Goal: Task Accomplishment & Management: Complete application form

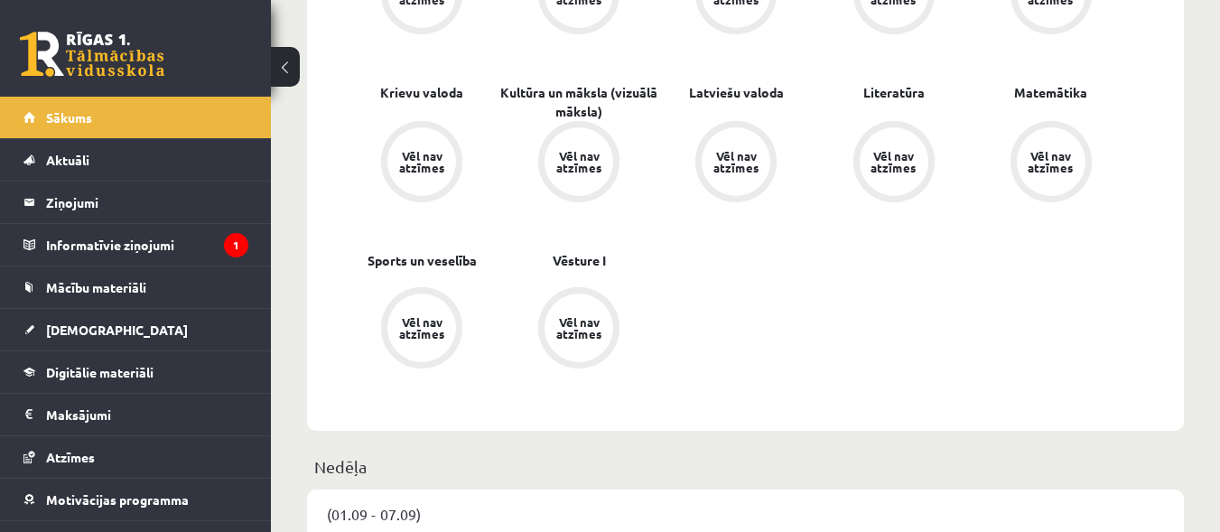
scroll to position [776, 0]
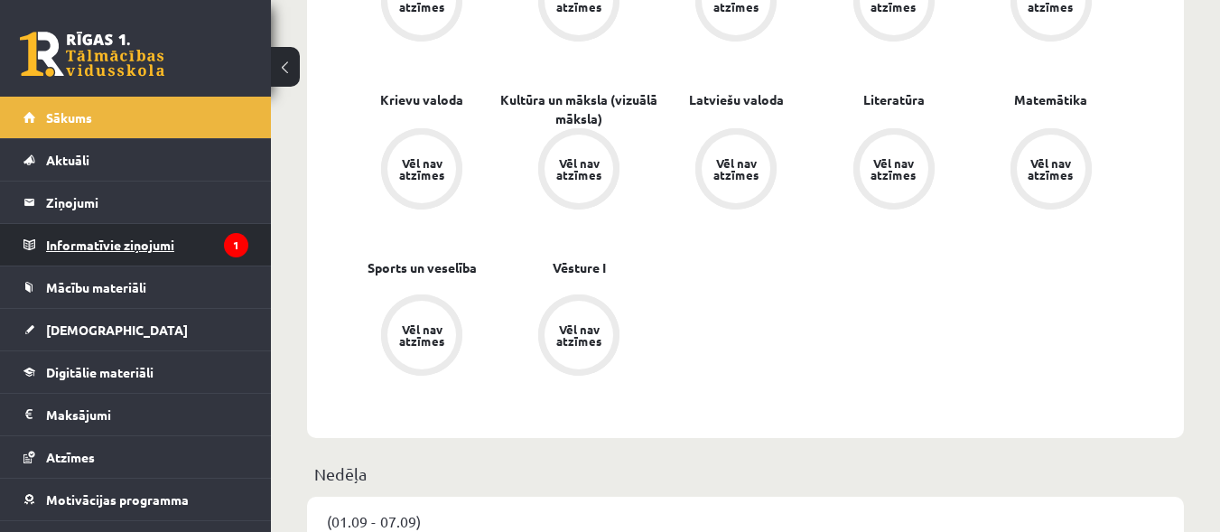
click at [140, 256] on legend "Informatīvie ziņojumi 1" at bounding box center [147, 245] width 202 height 42
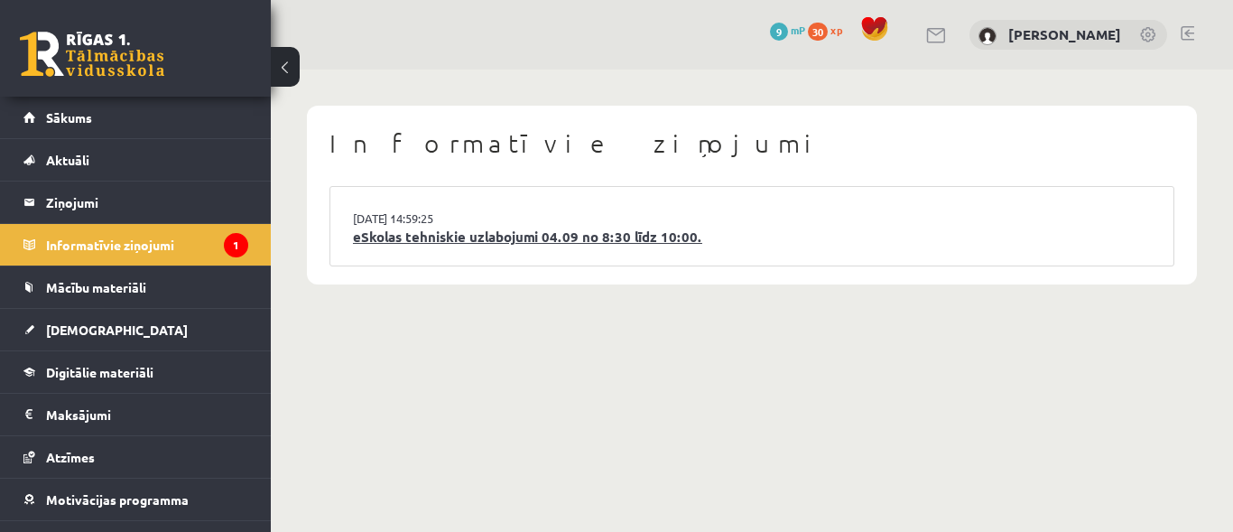
click at [508, 244] on link "eSkolas tehniskie uzlabojumi 04.09 no 8:30 līdz 10:00." at bounding box center [752, 237] width 798 height 21
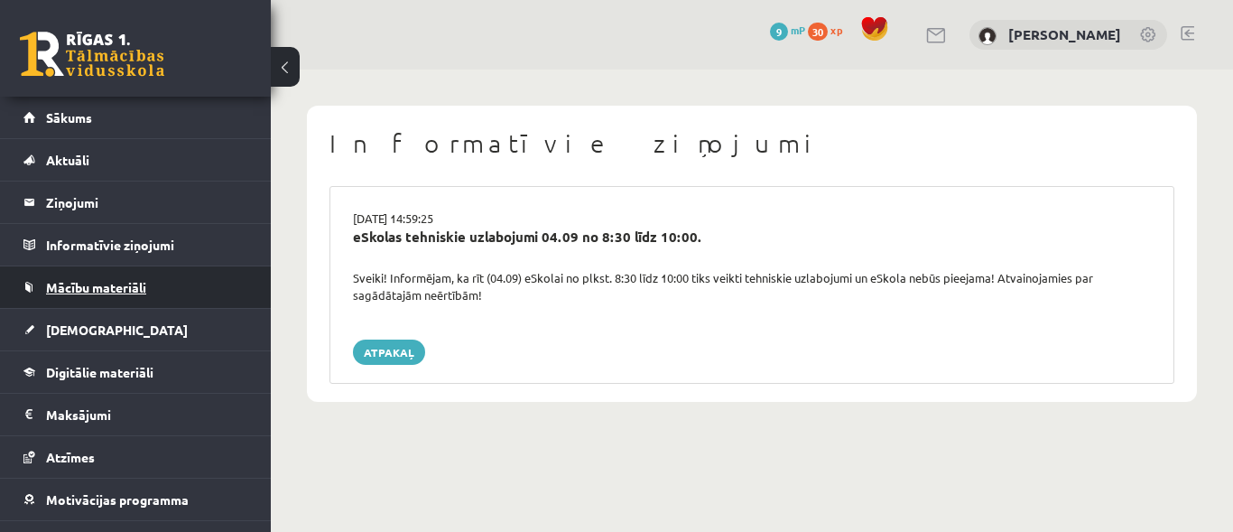
click at [143, 286] on span "Mācību materiāli" at bounding box center [96, 287] width 100 height 16
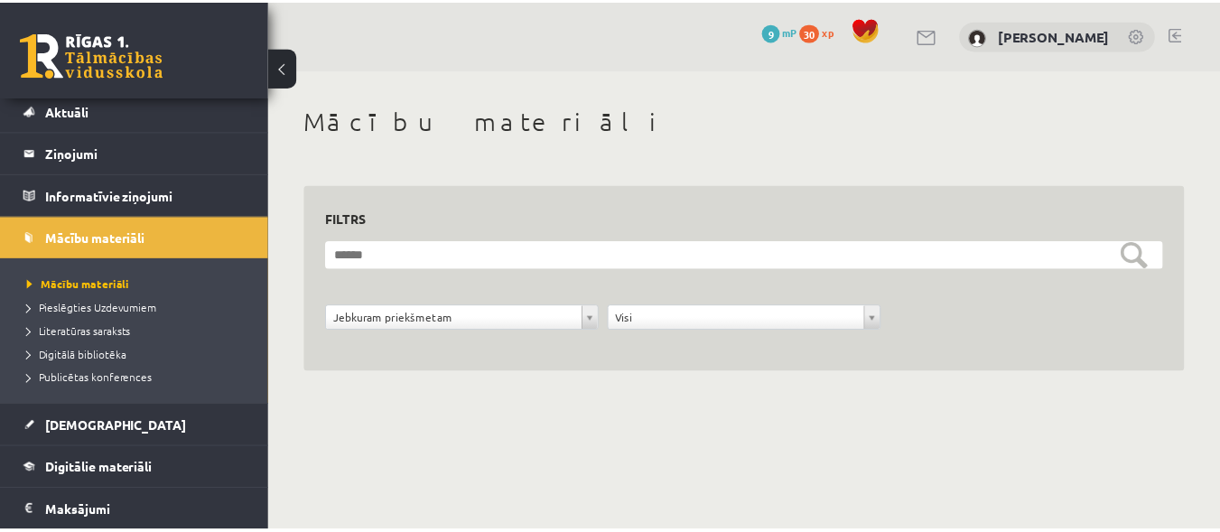
scroll to position [51, 0]
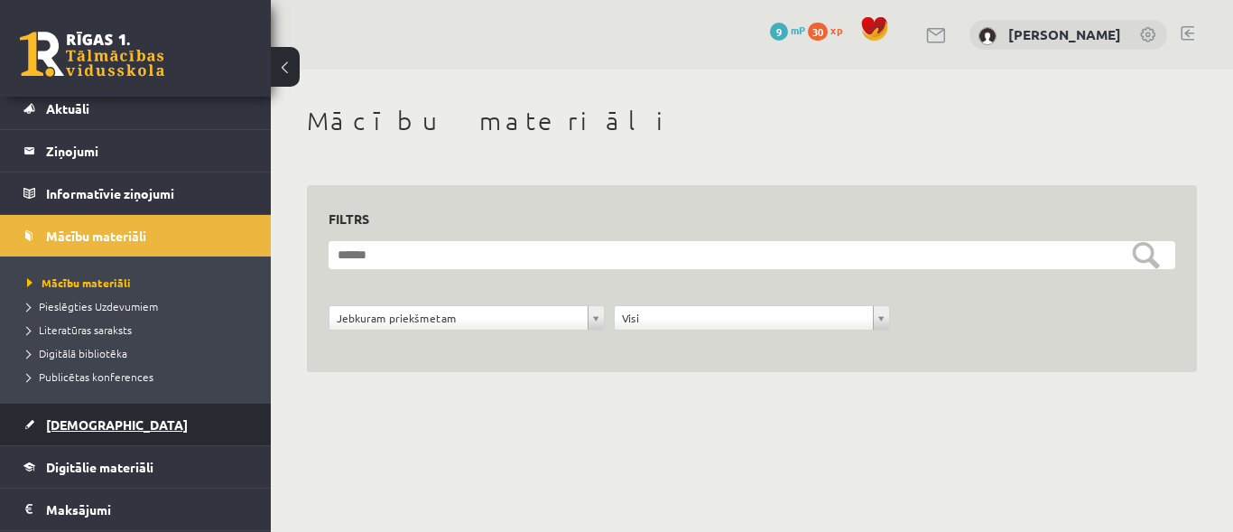
click at [64, 430] on span "[DEMOGRAPHIC_DATA]" at bounding box center [117, 424] width 142 height 16
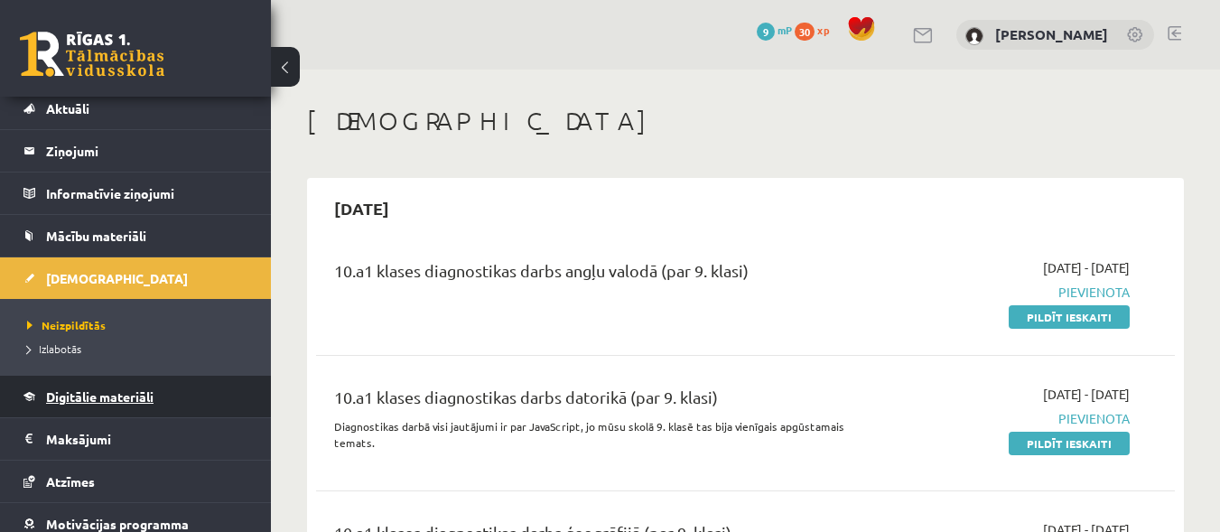
click at [140, 392] on span "Digitālie materiāli" at bounding box center [99, 396] width 107 height 16
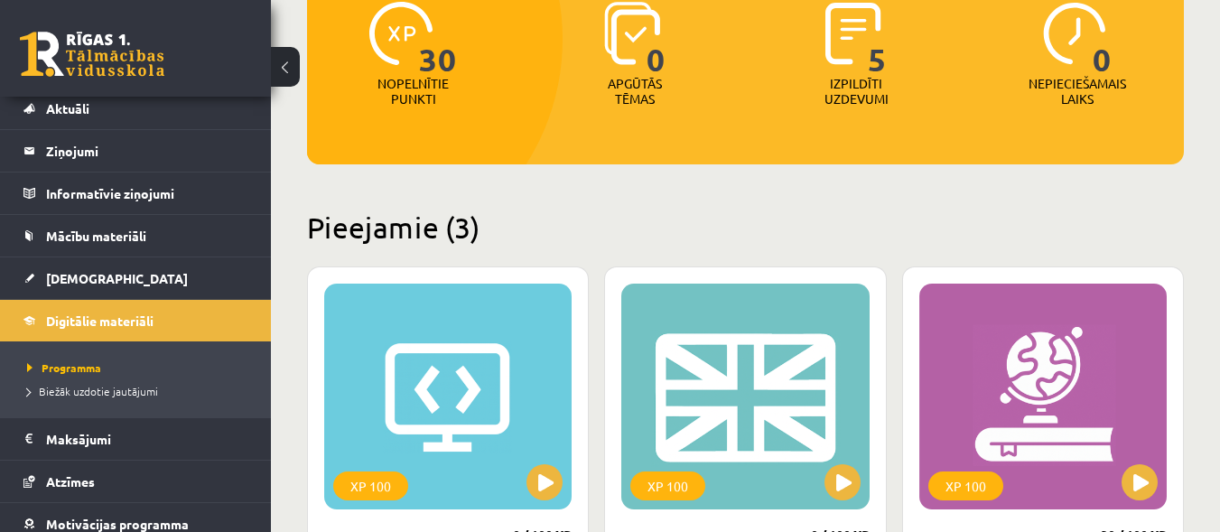
scroll to position [212, 0]
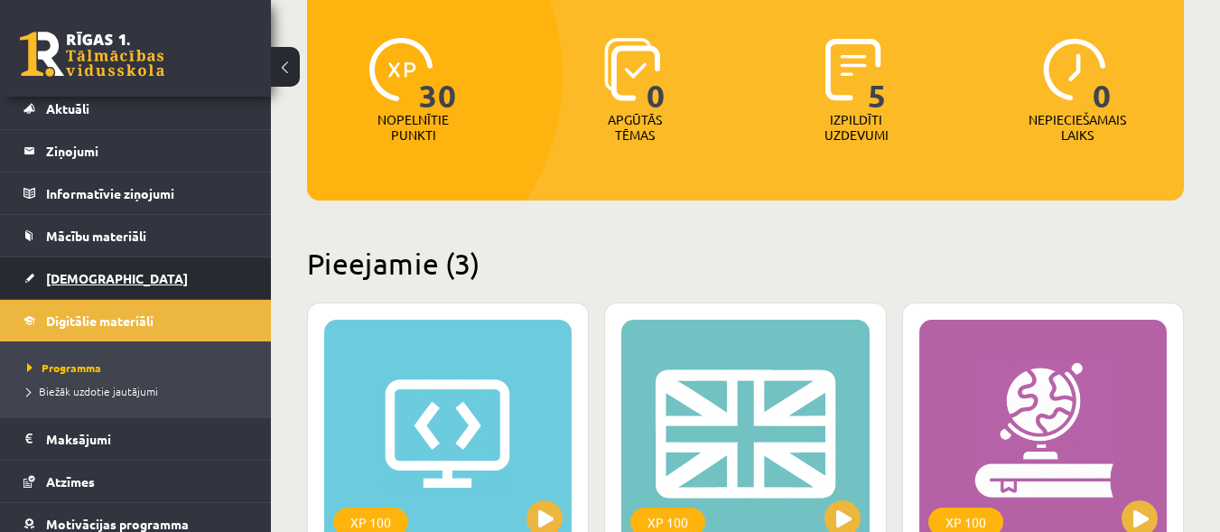
click at [116, 278] on link "[DEMOGRAPHIC_DATA]" at bounding box center [135, 278] width 225 height 42
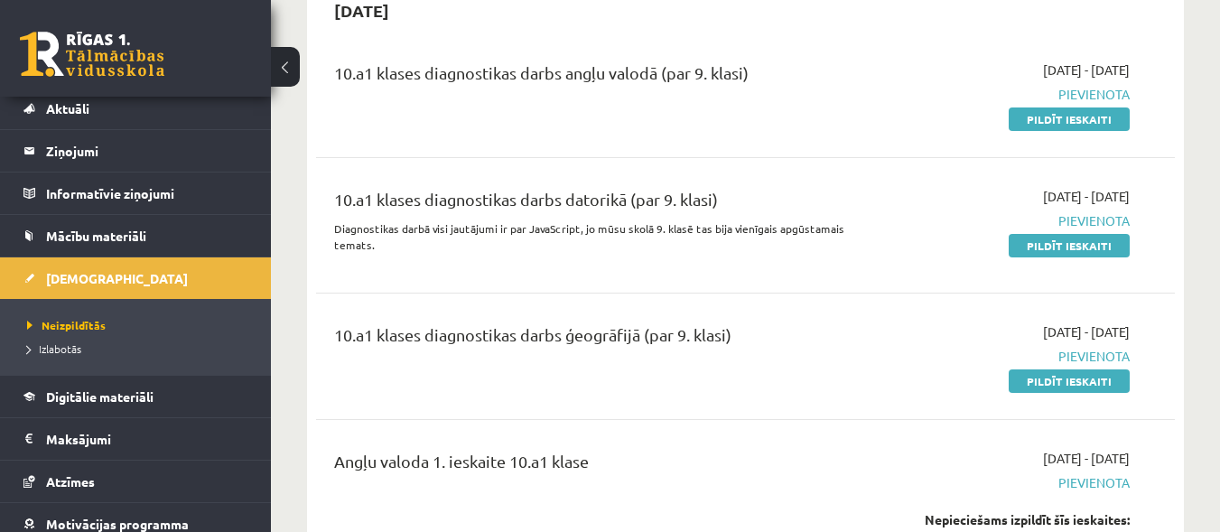
scroll to position [132, 0]
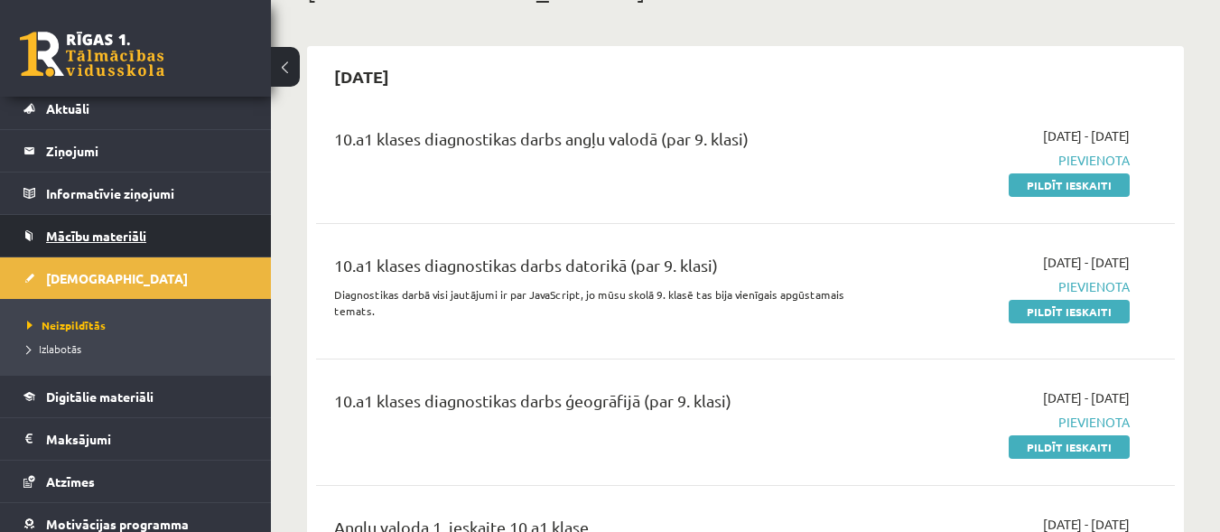
click at [74, 229] on span "Mācību materiāli" at bounding box center [96, 236] width 100 height 16
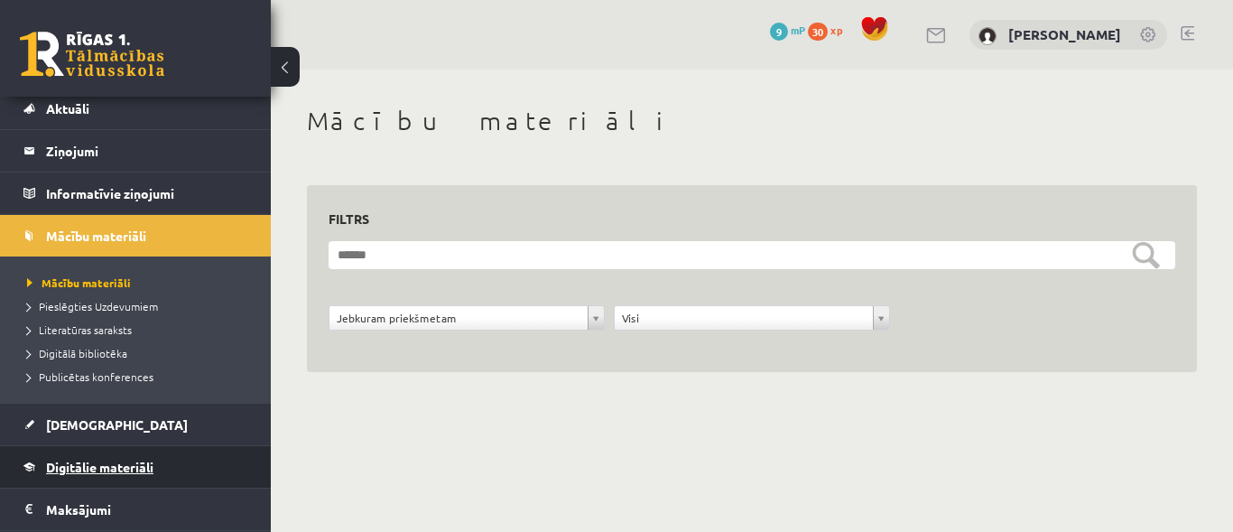
click at [205, 468] on link "Digitālie materiāli" at bounding box center [135, 467] width 225 height 42
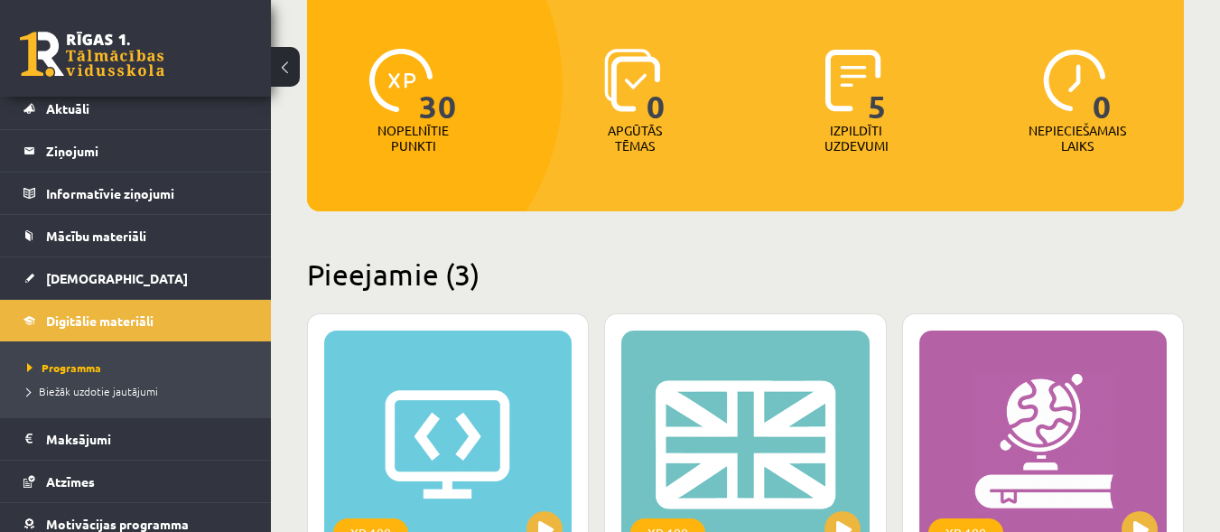
scroll to position [94, 0]
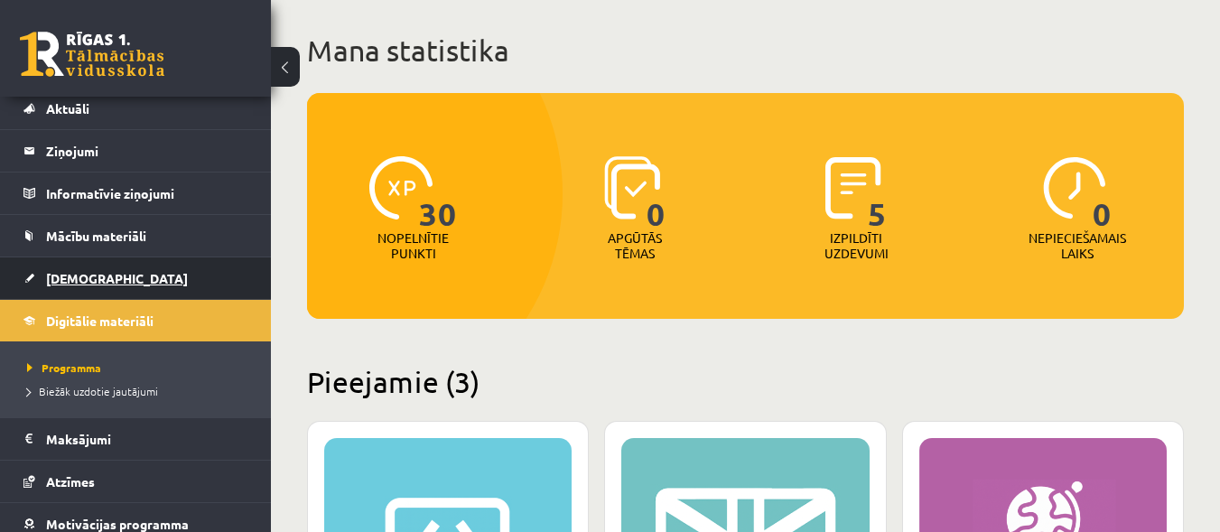
click at [104, 289] on link "[DEMOGRAPHIC_DATA]" at bounding box center [135, 278] width 225 height 42
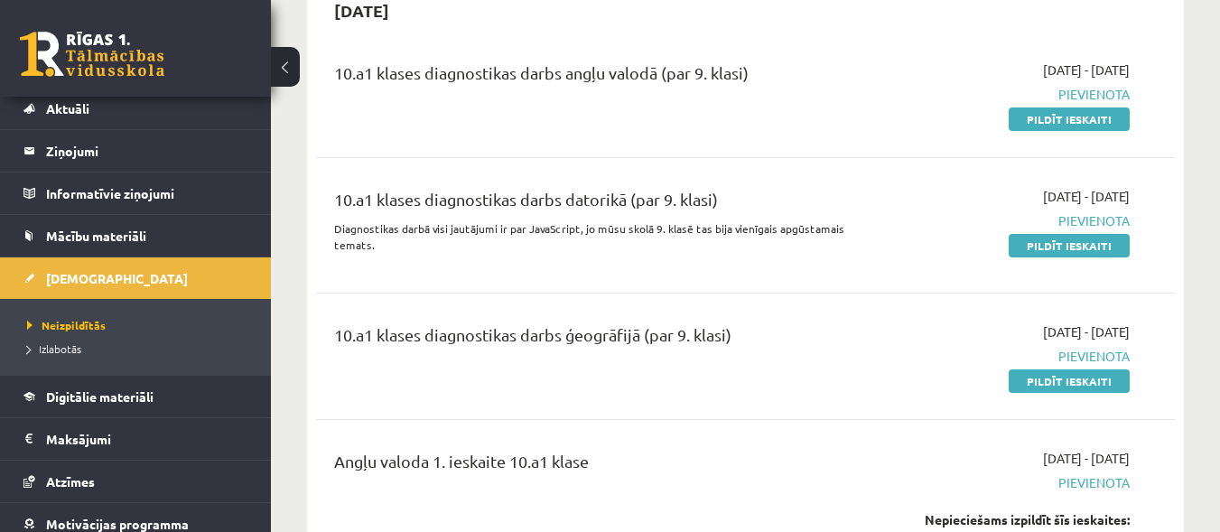
scroll to position [164, 0]
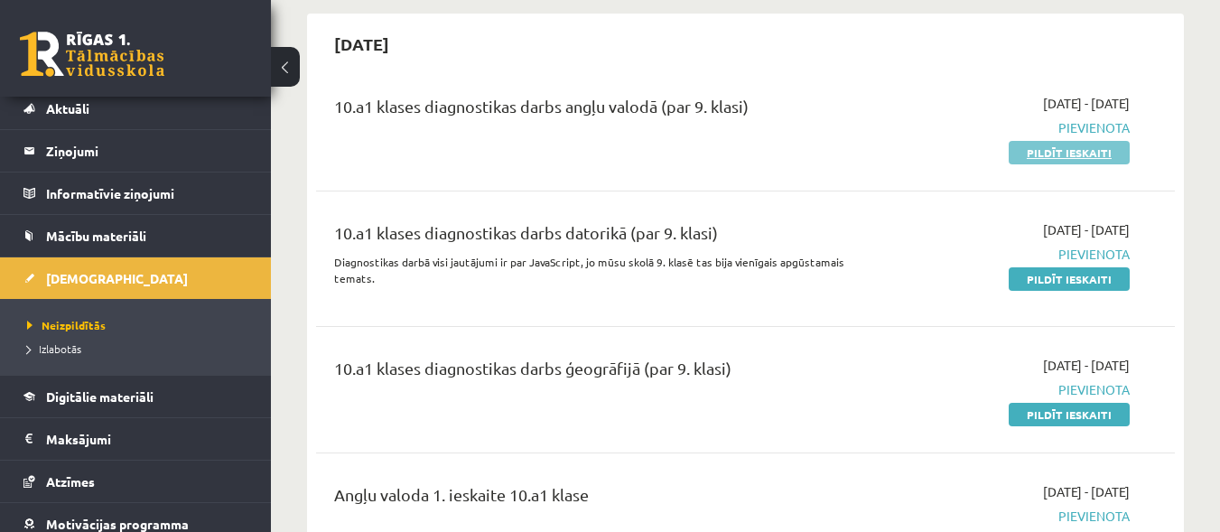
click at [1034, 157] on link "Pildīt ieskaiti" at bounding box center [1068, 152] width 121 height 23
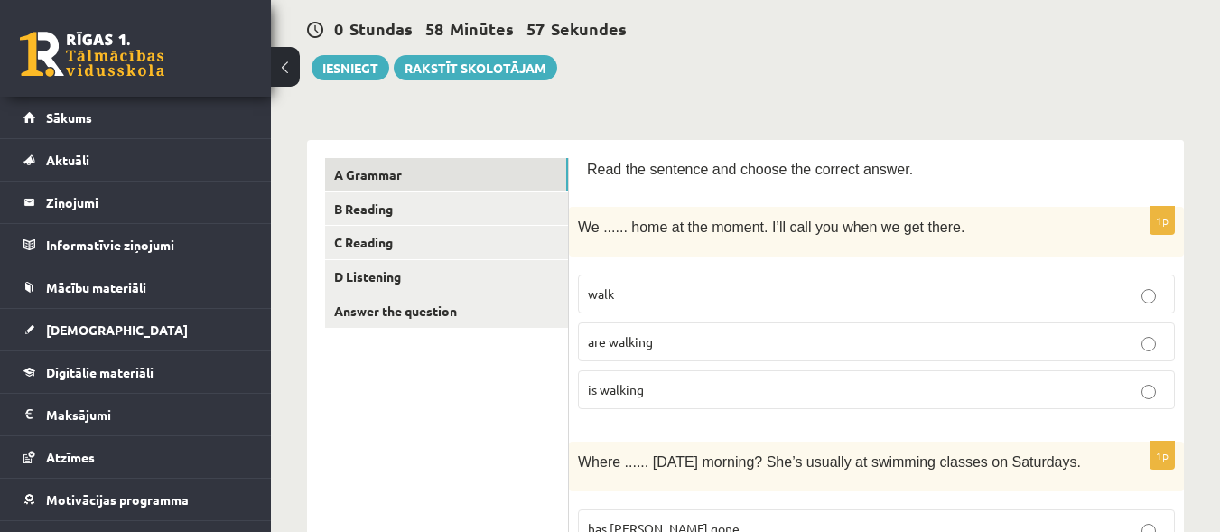
scroll to position [176, 0]
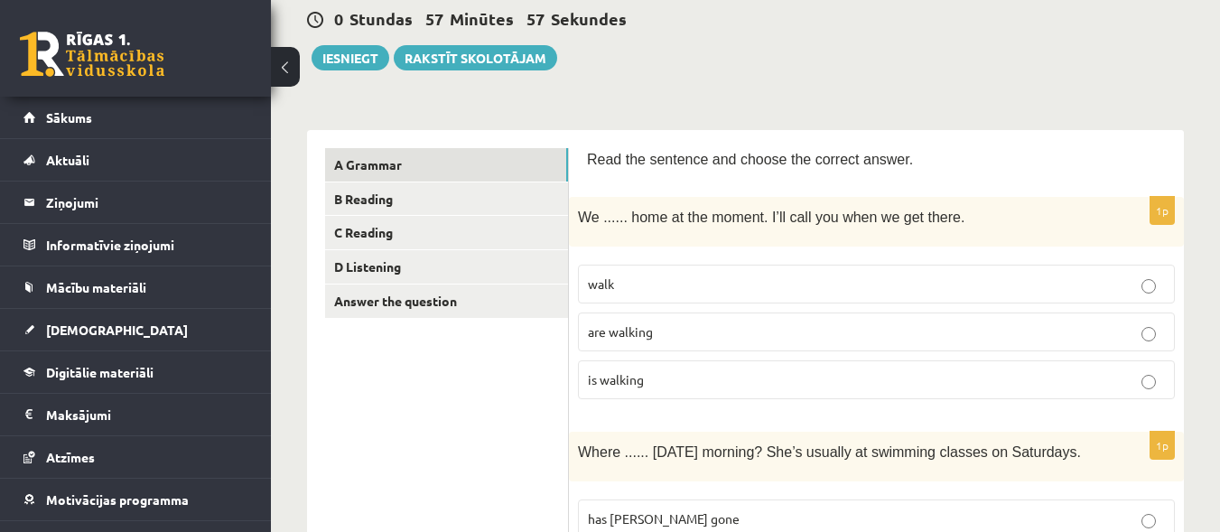
click at [1137, 346] on label "are walking" at bounding box center [876, 331] width 597 height 39
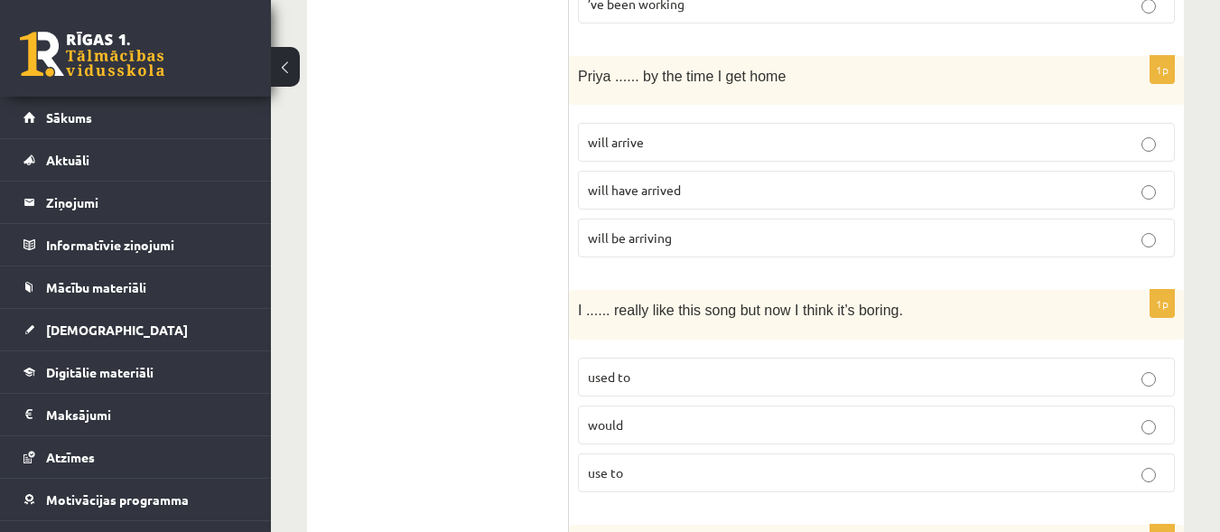
scroll to position [3411, 0]
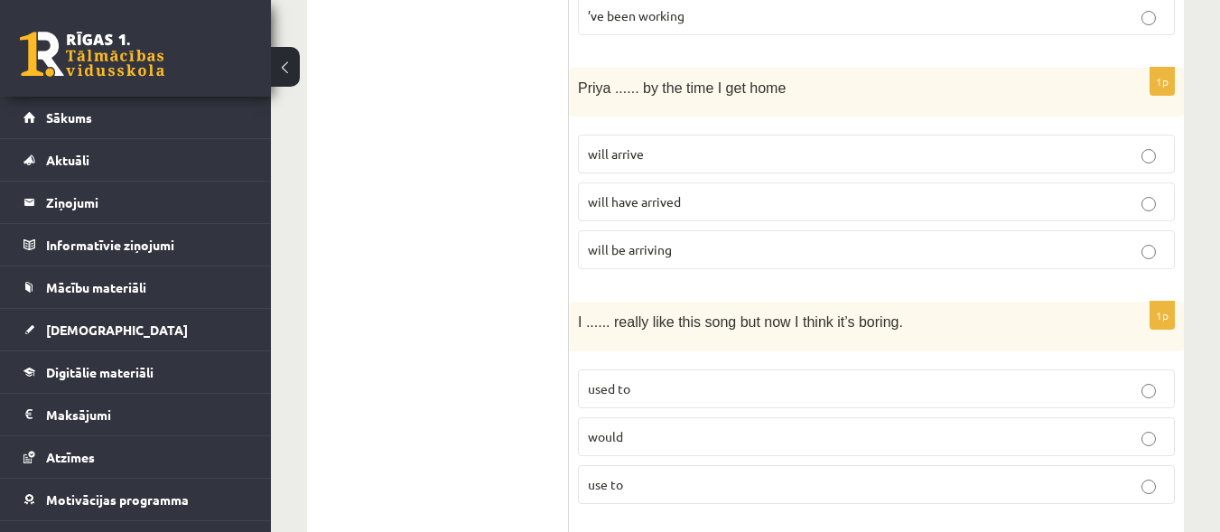
click at [1156, 192] on p "will have arrived" at bounding box center [876, 201] width 577 height 19
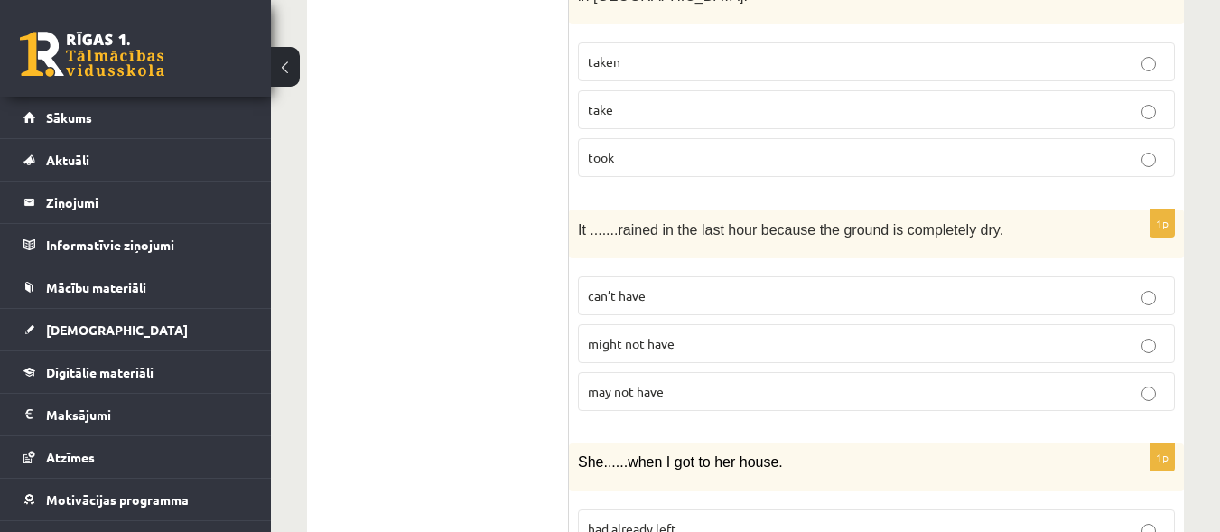
scroll to position [3989, 0]
click at [1154, 275] on label "can’t have" at bounding box center [876, 294] width 597 height 39
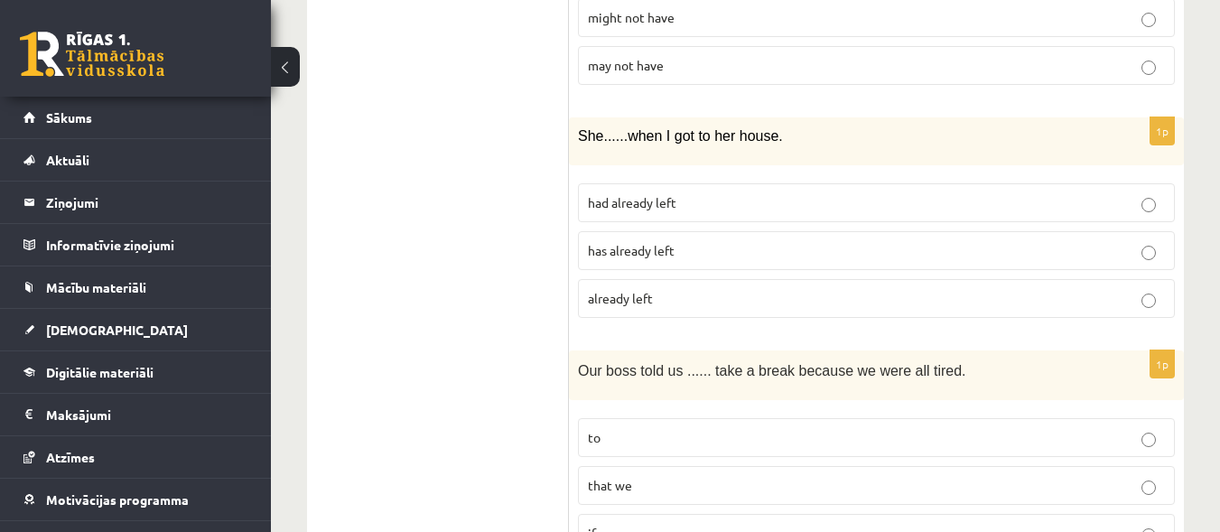
scroll to position [4350, 0]
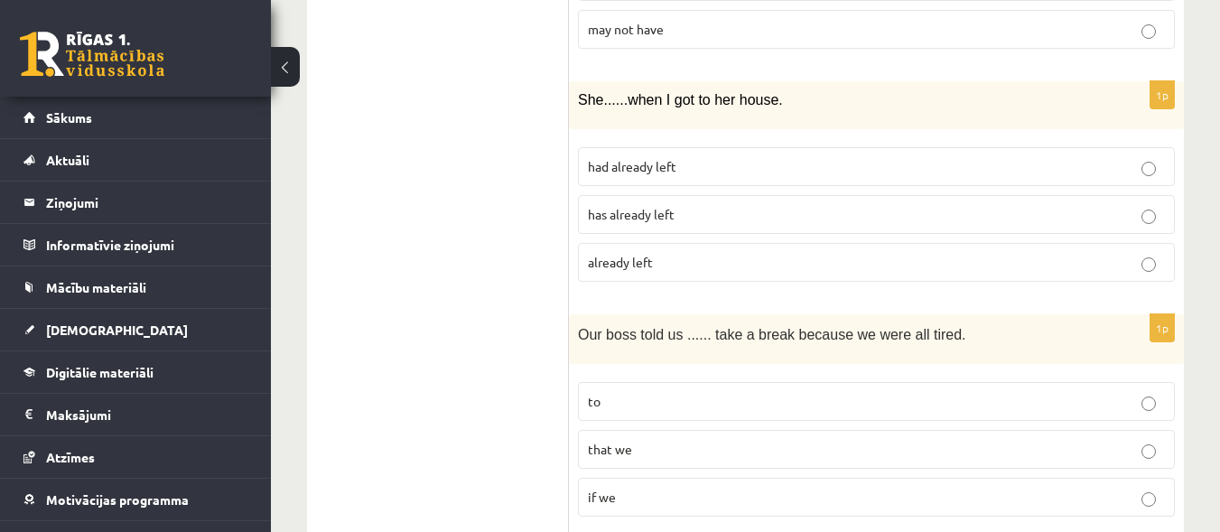
click at [1156, 157] on p "had already left" at bounding box center [876, 166] width 577 height 19
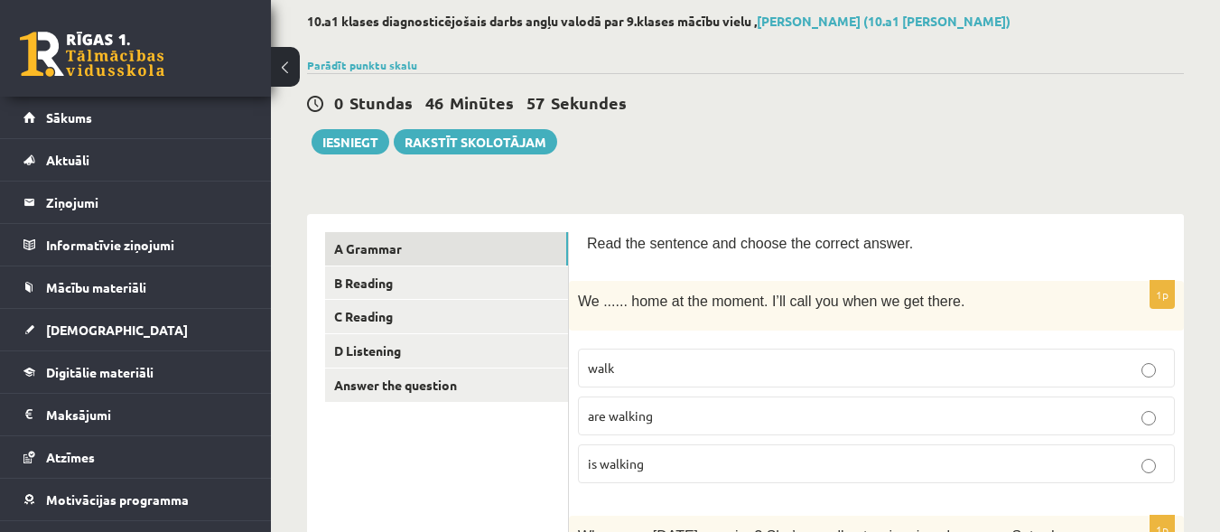
scroll to position [102, 0]
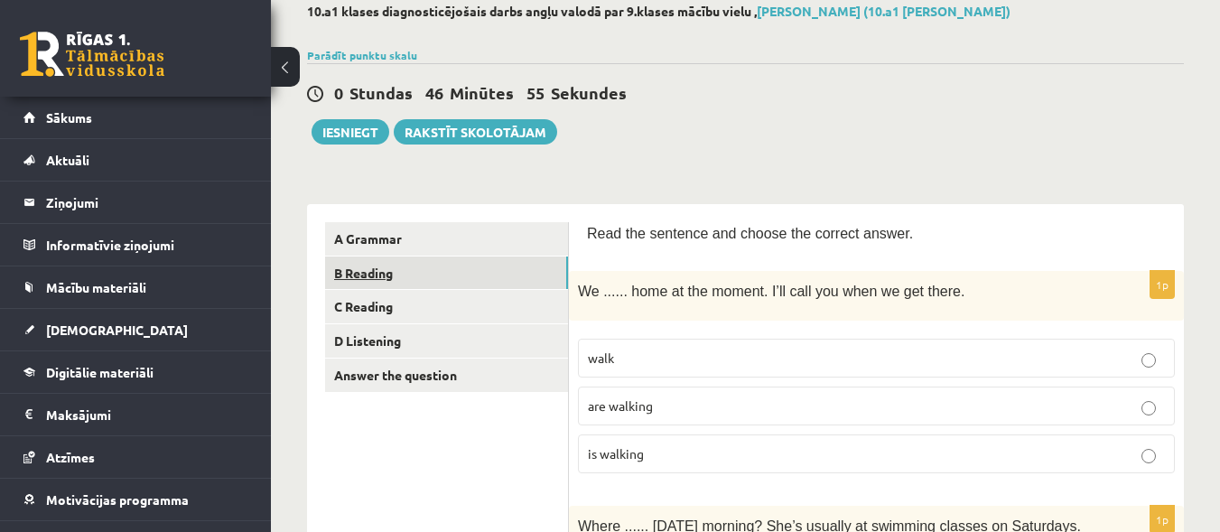
click at [506, 278] on link "B Reading" at bounding box center [446, 272] width 243 height 33
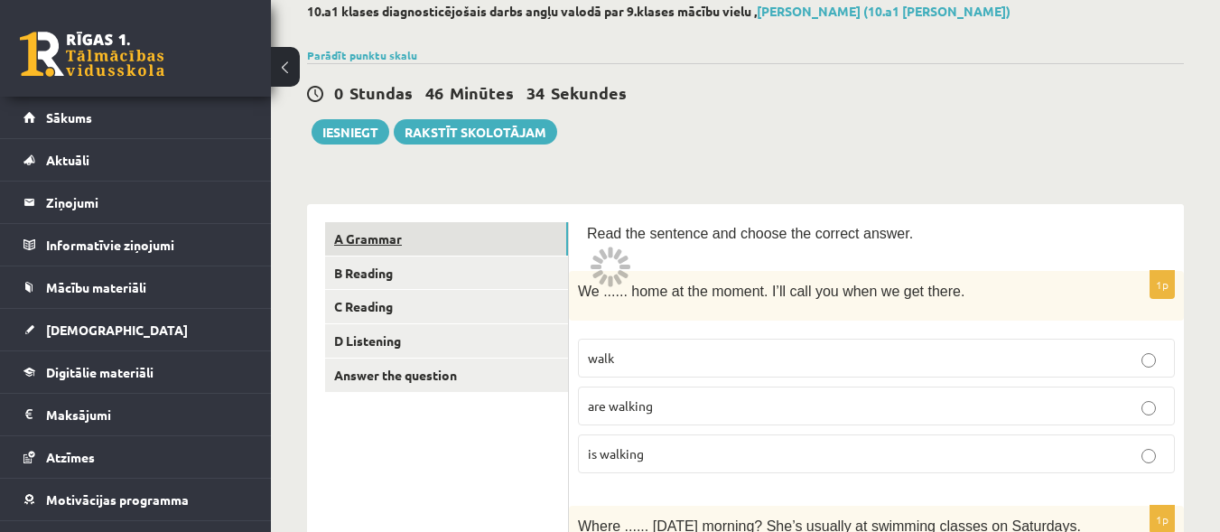
click at [486, 226] on link "A Grammar" at bounding box center [446, 238] width 243 height 33
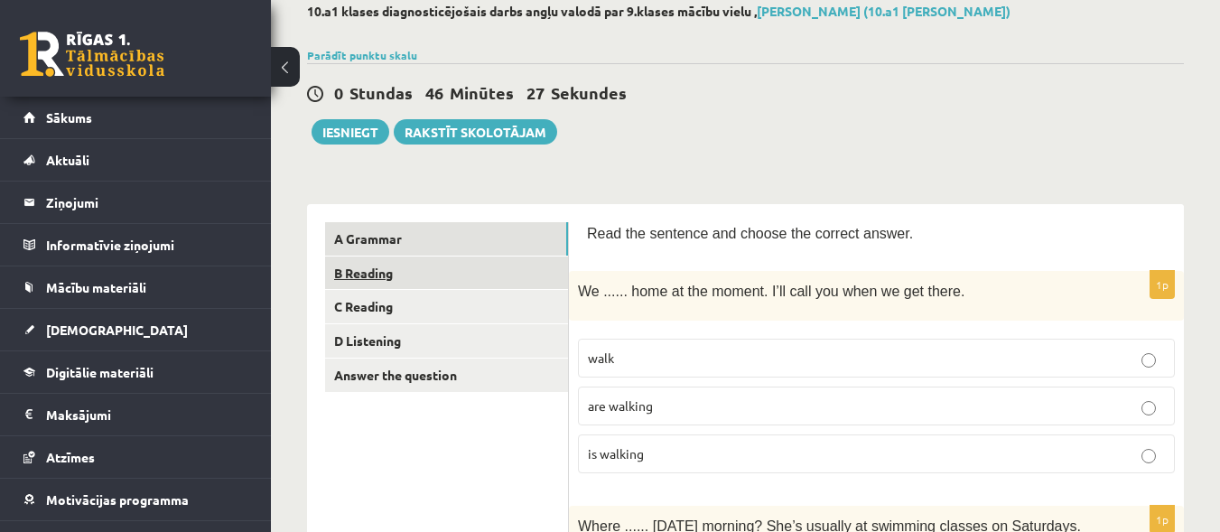
click at [392, 274] on link "B Reading" at bounding box center [446, 272] width 243 height 33
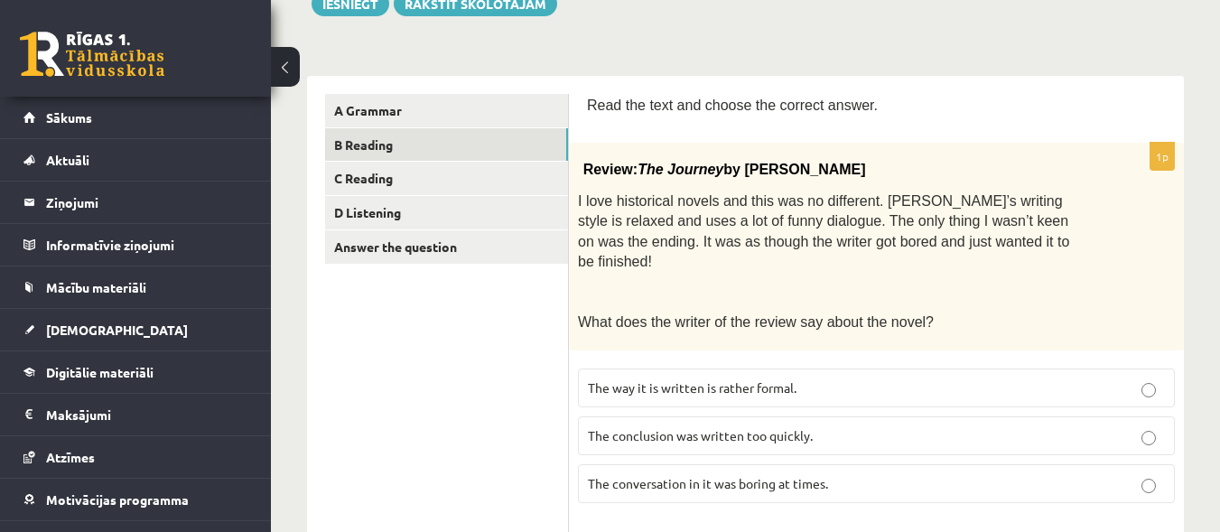
scroll to position [246, 0]
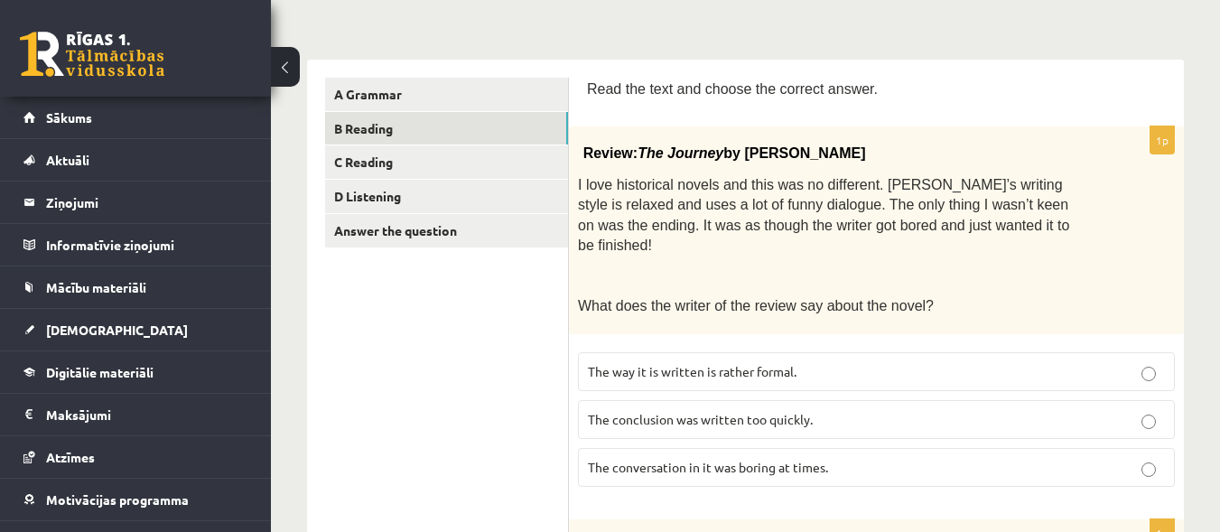
click at [826, 265] on p at bounding box center [831, 274] width 507 height 18
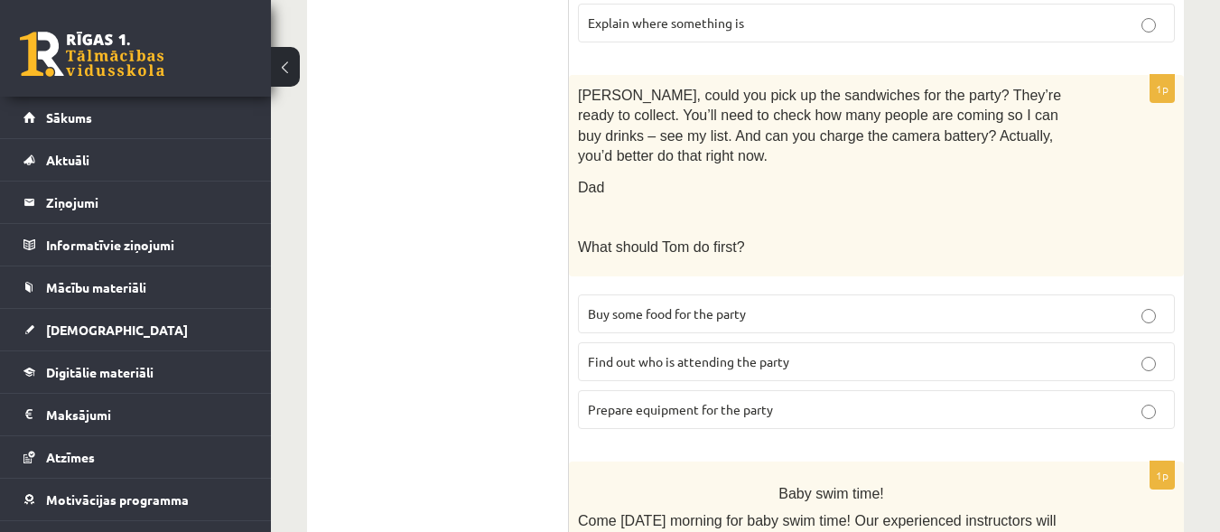
scroll to position [1478, 0]
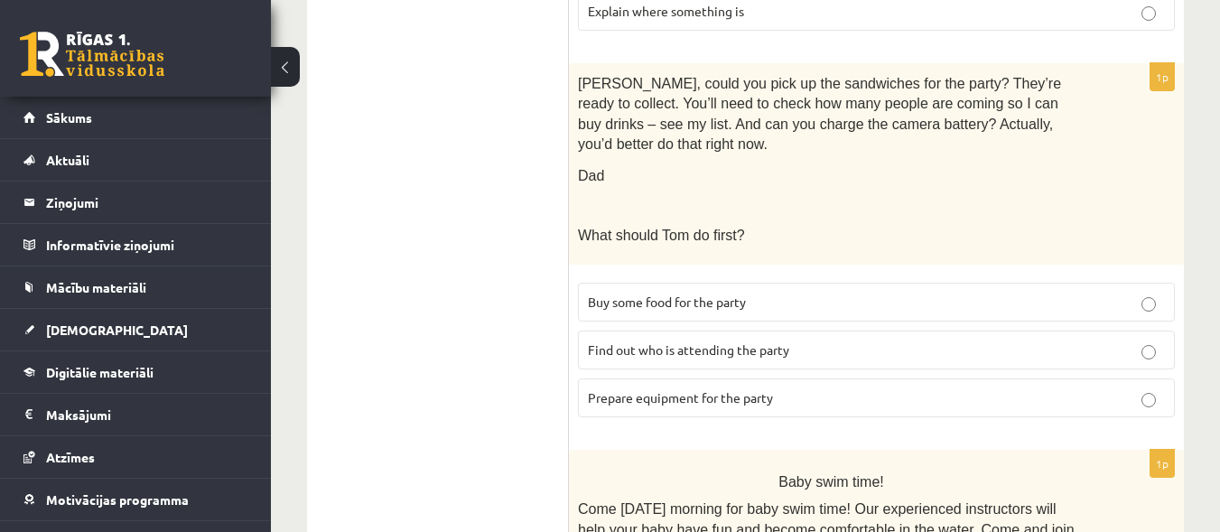
click at [1163, 388] on p "Prepare equipment for the party" at bounding box center [876, 397] width 577 height 19
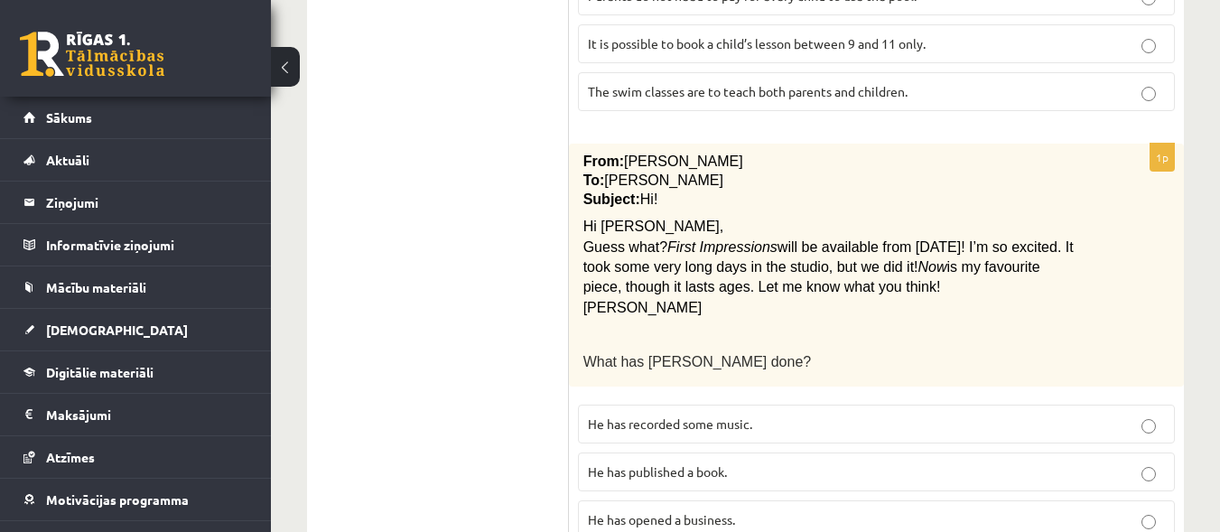
scroll to position [2163, 0]
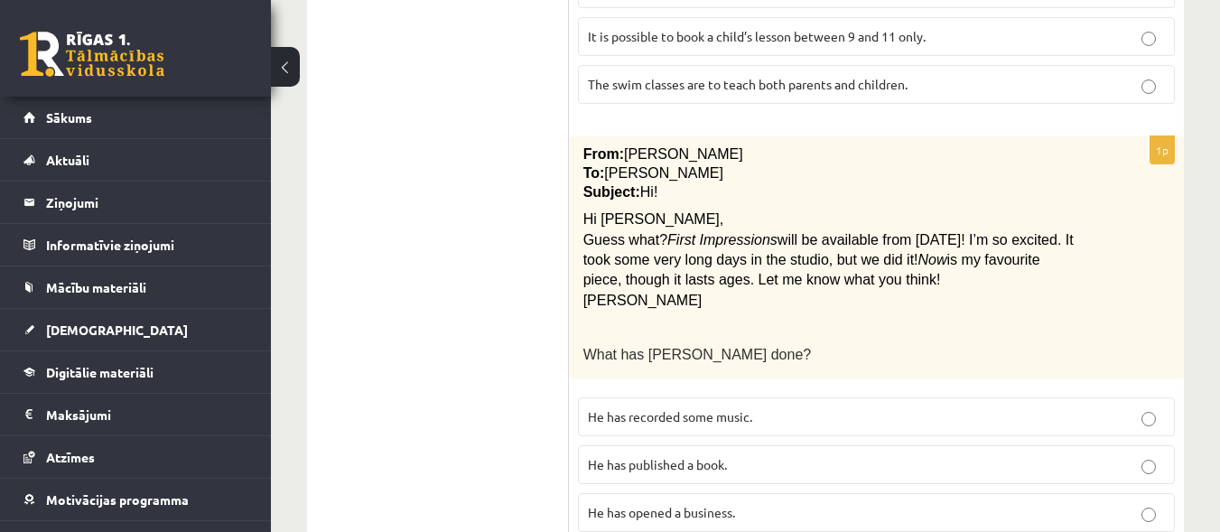
click at [1158, 407] on p "He has recorded some music." at bounding box center [876, 416] width 577 height 19
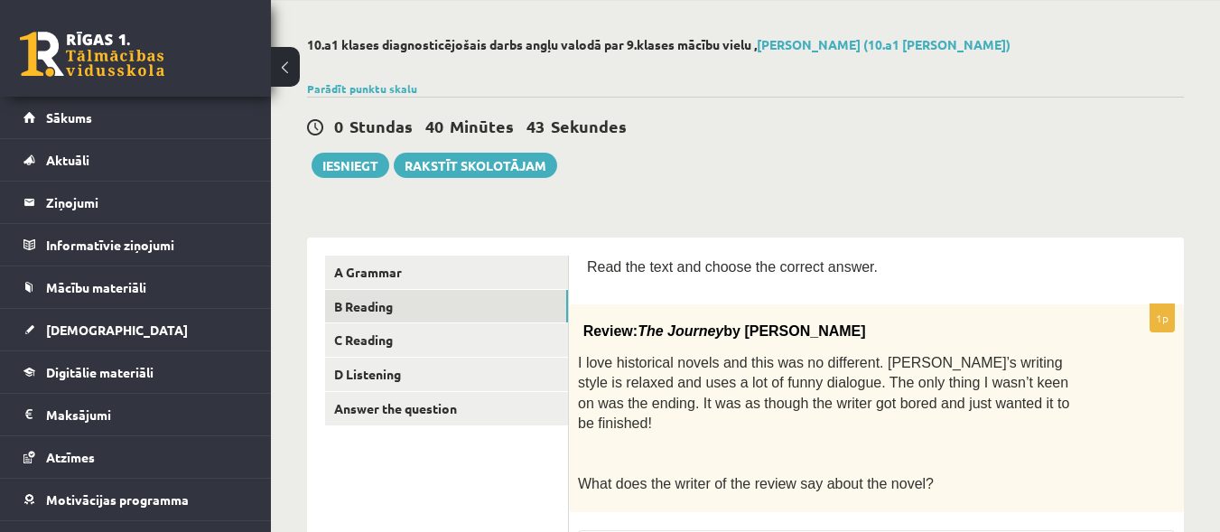
scroll to position [0, 0]
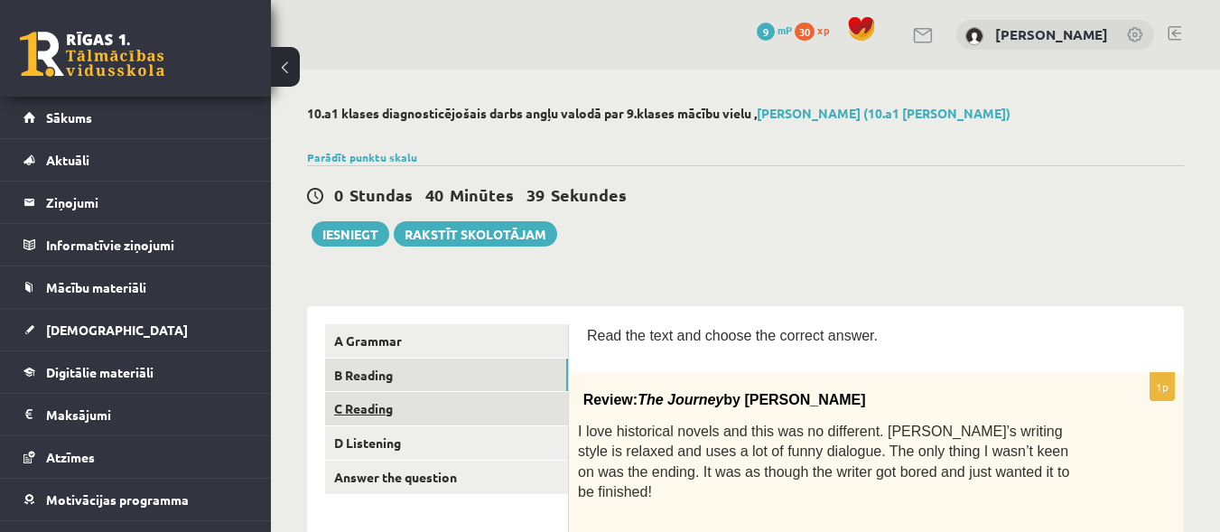
click at [375, 421] on link "C Reading" at bounding box center [446, 408] width 243 height 33
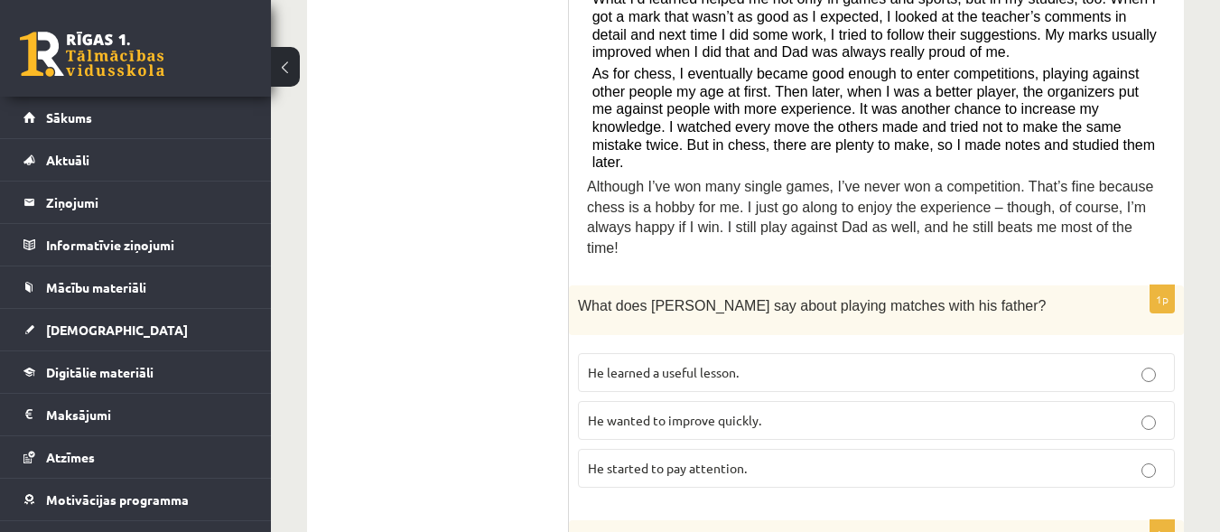
scroll to position [722, 0]
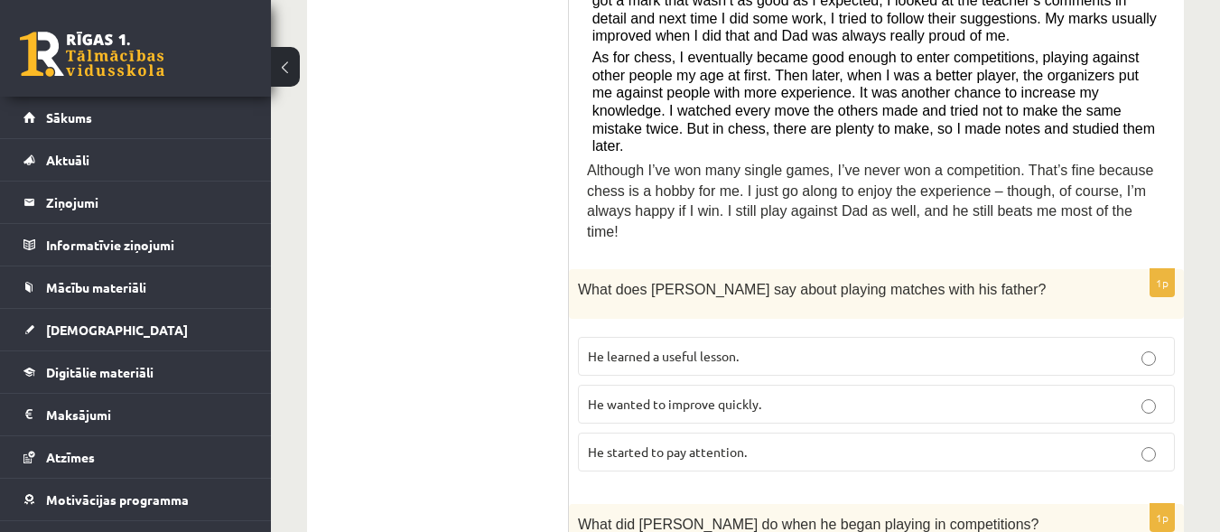
click at [1152, 337] on label "He learned a useful lesson." at bounding box center [876, 356] width 597 height 39
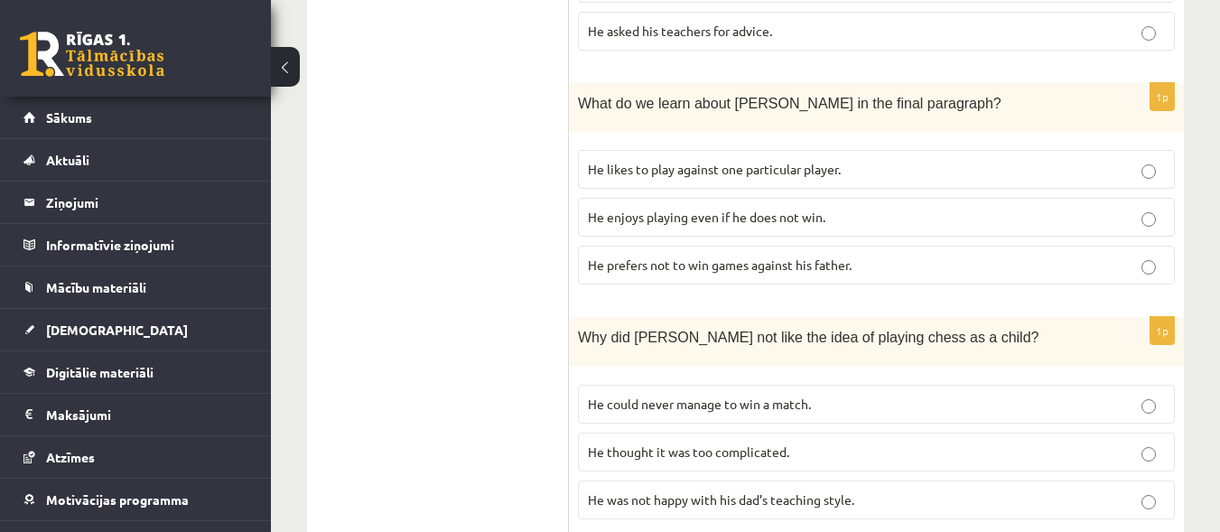
scroll to position [1625, 0]
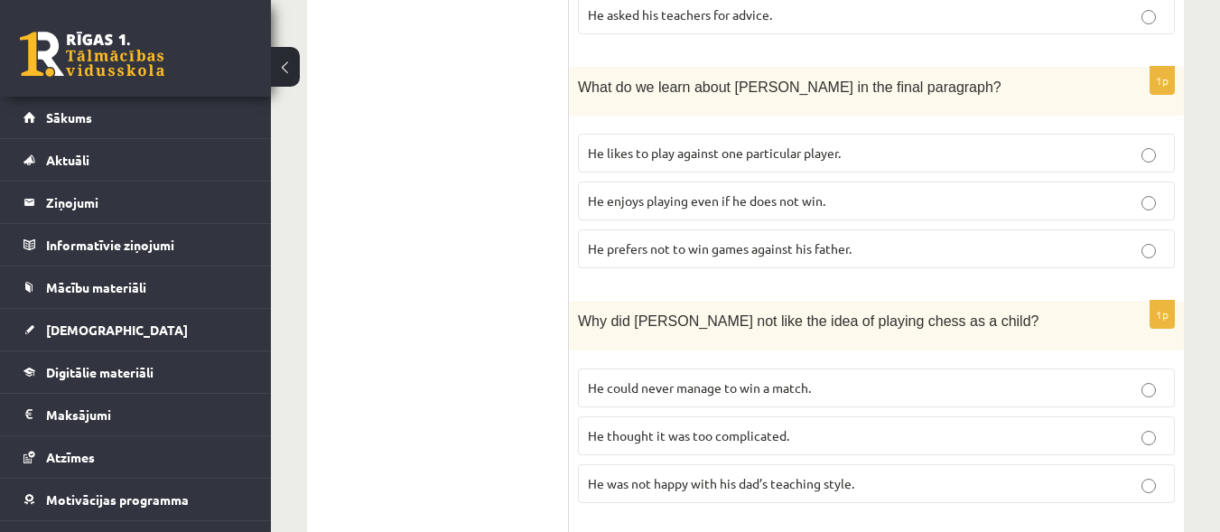
click at [1156, 191] on p "He enjoys playing even if he does not win." at bounding box center [876, 200] width 577 height 19
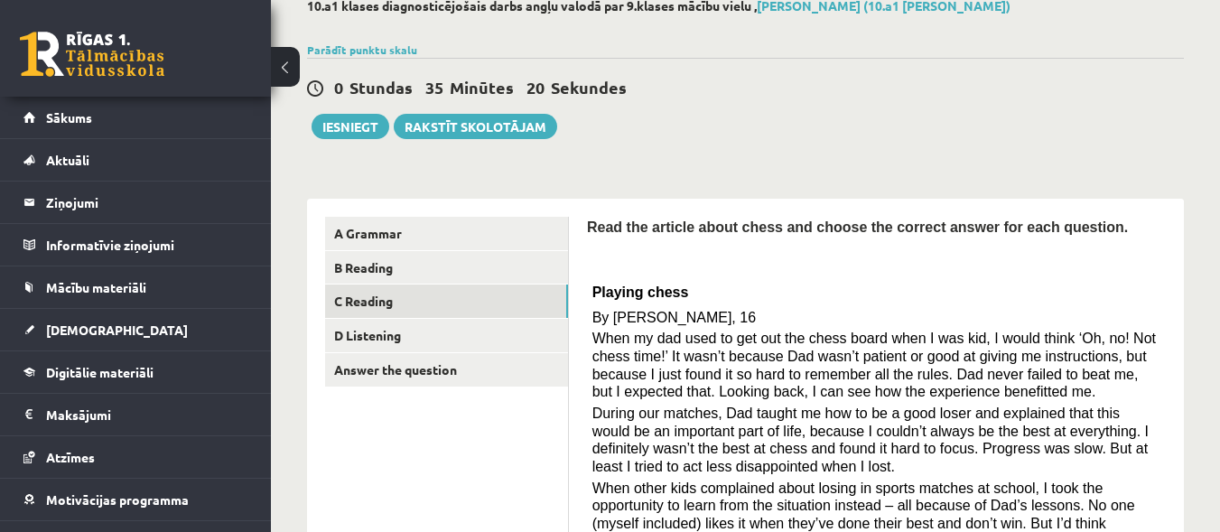
scroll to position [103, 0]
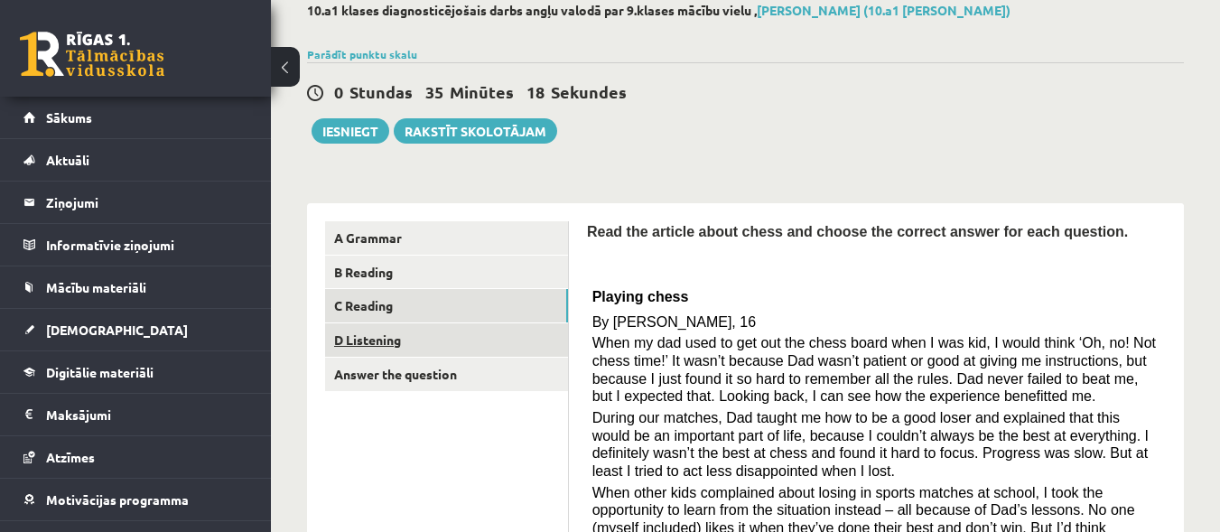
click at [395, 337] on link "D Listening" at bounding box center [446, 339] width 243 height 33
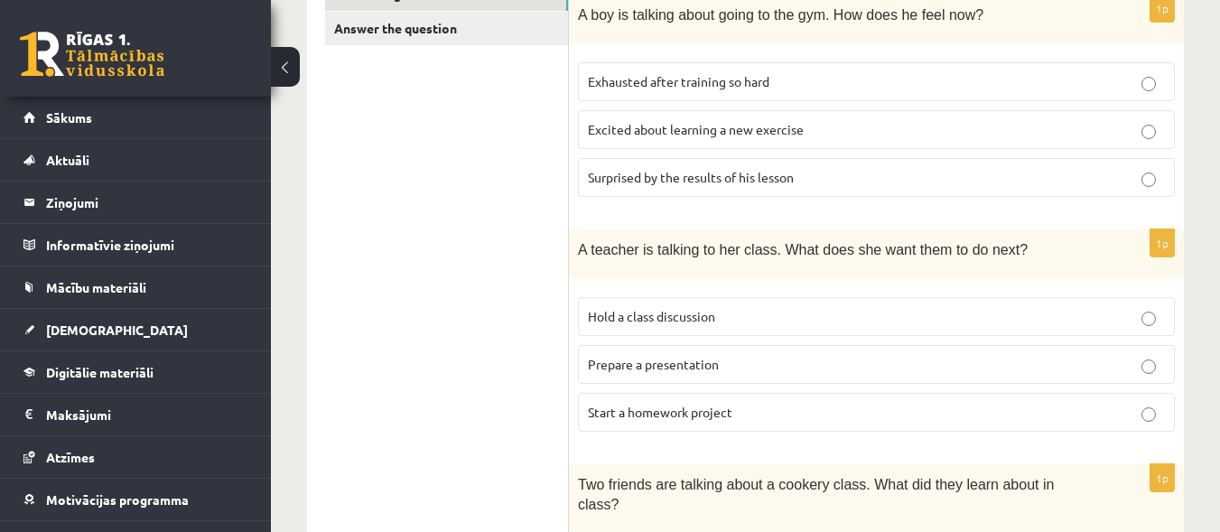
scroll to position [460, 0]
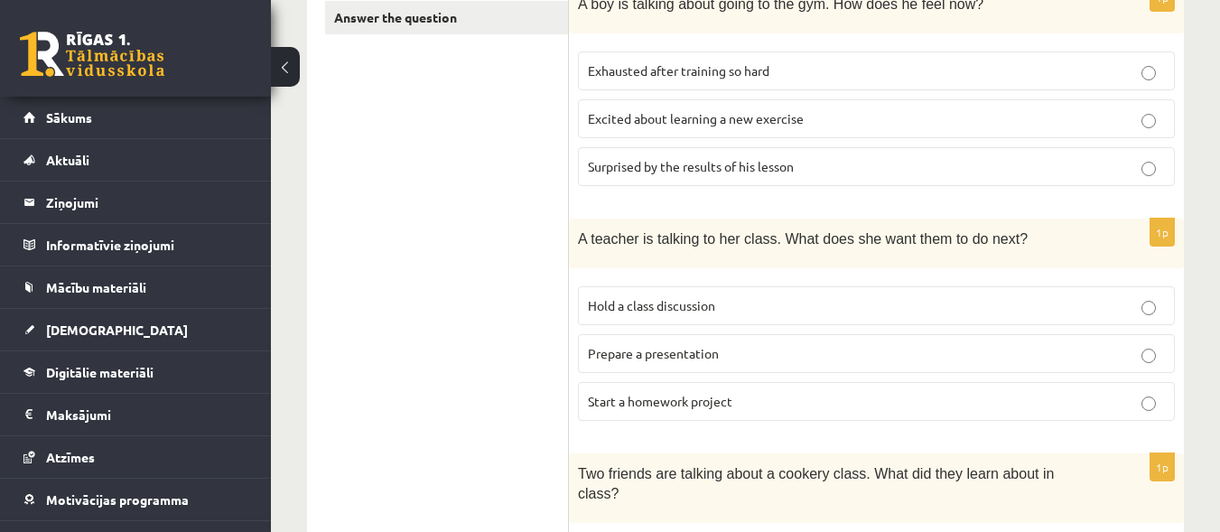
click at [1156, 359] on p "Prepare a presentation" at bounding box center [876, 353] width 577 height 19
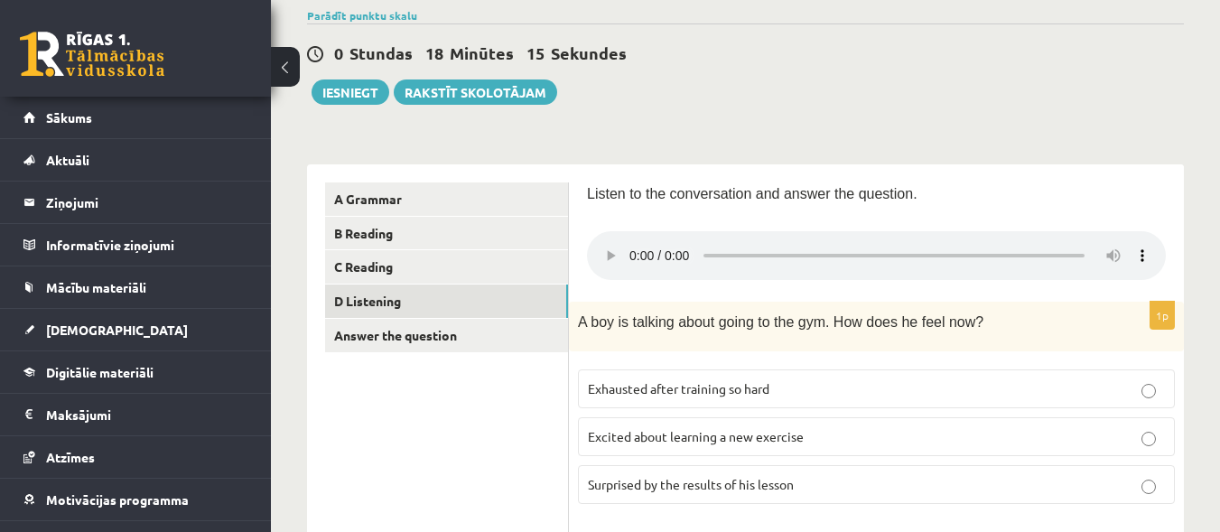
scroll to position [152, 0]
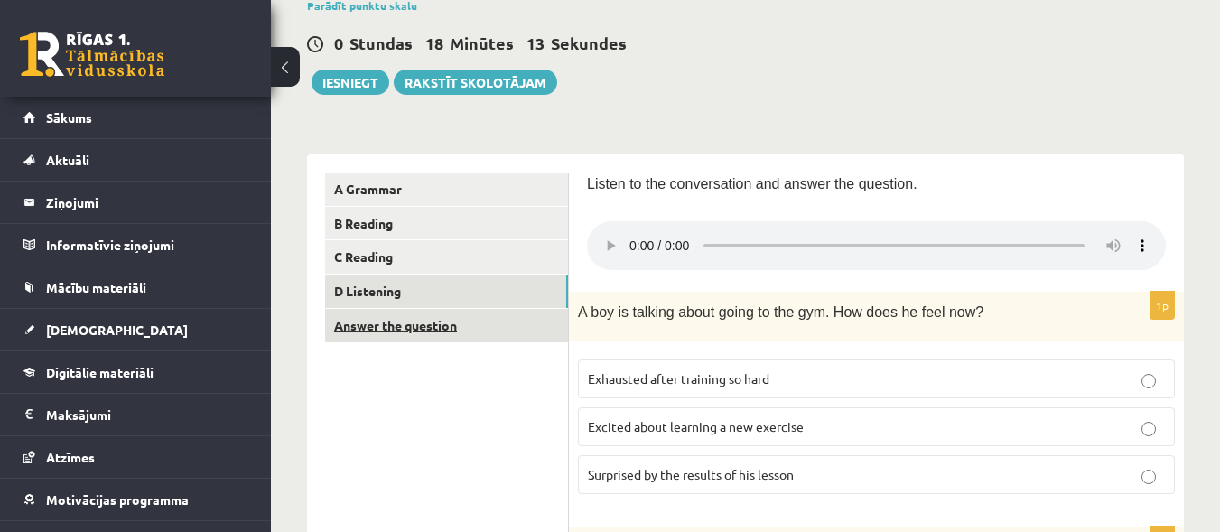
click at [398, 330] on link "Answer the question" at bounding box center [446, 325] width 243 height 33
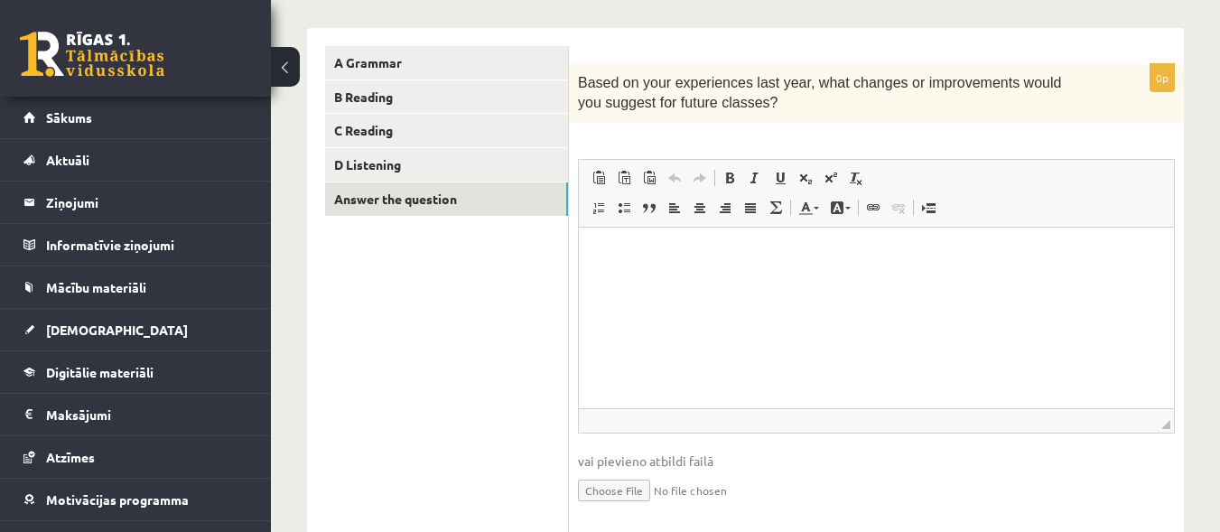
scroll to position [265, 0]
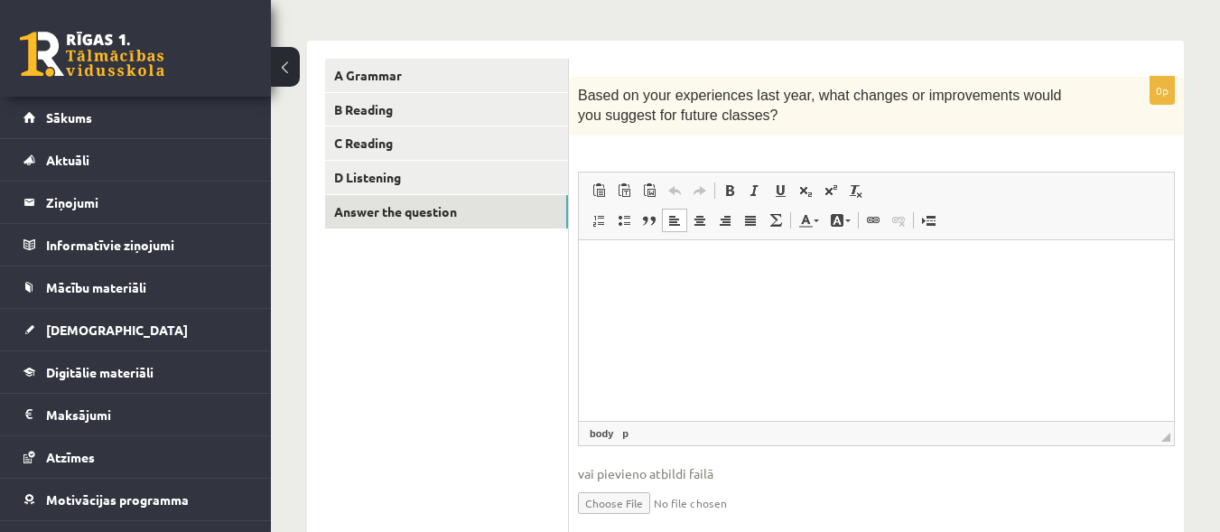
click at [597, 251] on html at bounding box center [876, 266] width 595 height 55
click at [597, 251] on html "*****" at bounding box center [876, 266] width 595 height 55
click at [639, 270] on p "*****" at bounding box center [876, 266] width 559 height 19
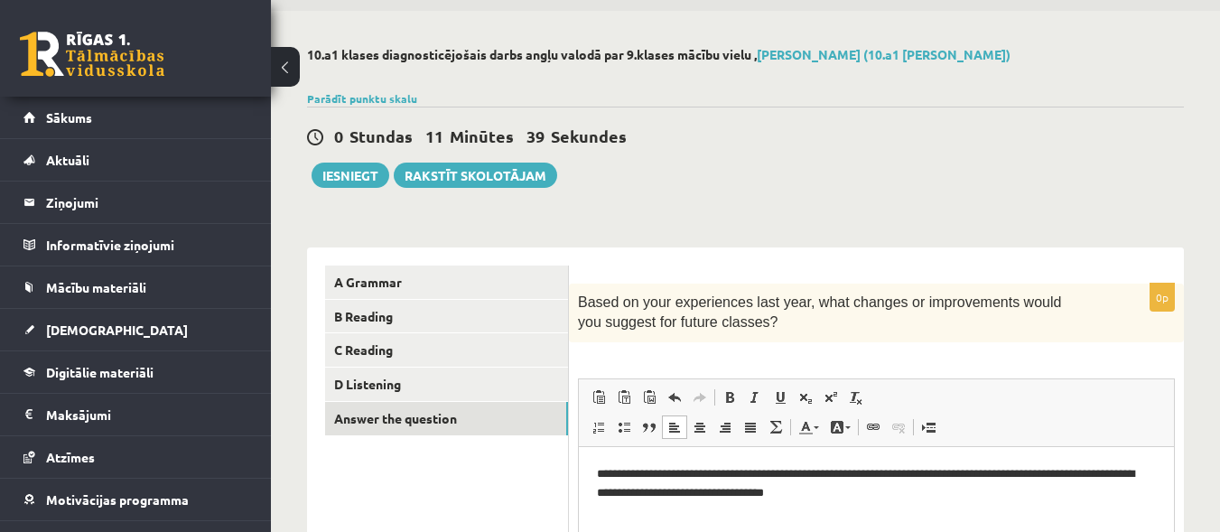
scroll to position [58, 0]
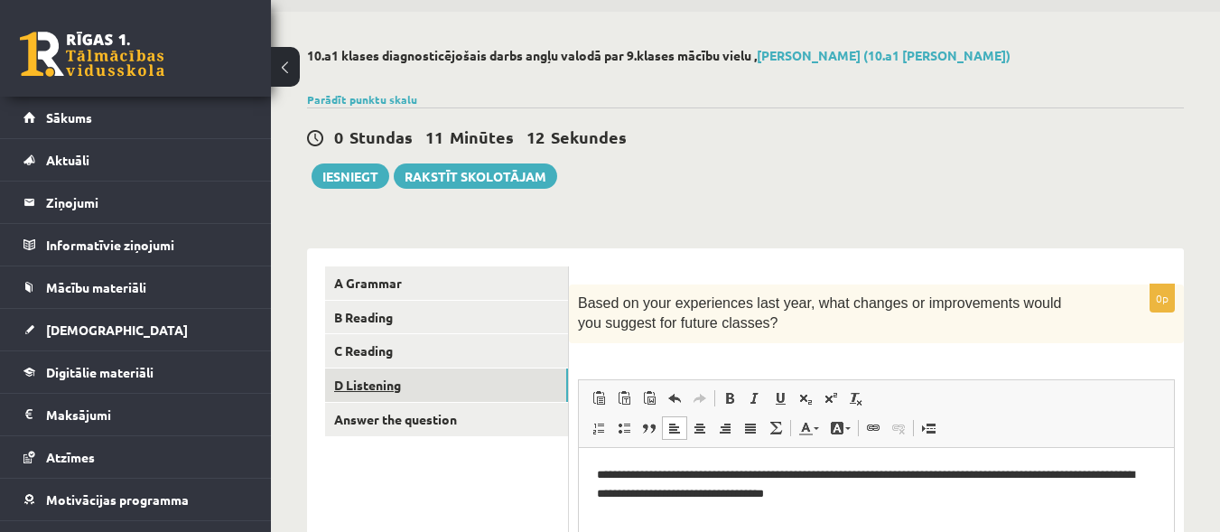
click at [377, 378] on link "D Listening" at bounding box center [446, 384] width 243 height 33
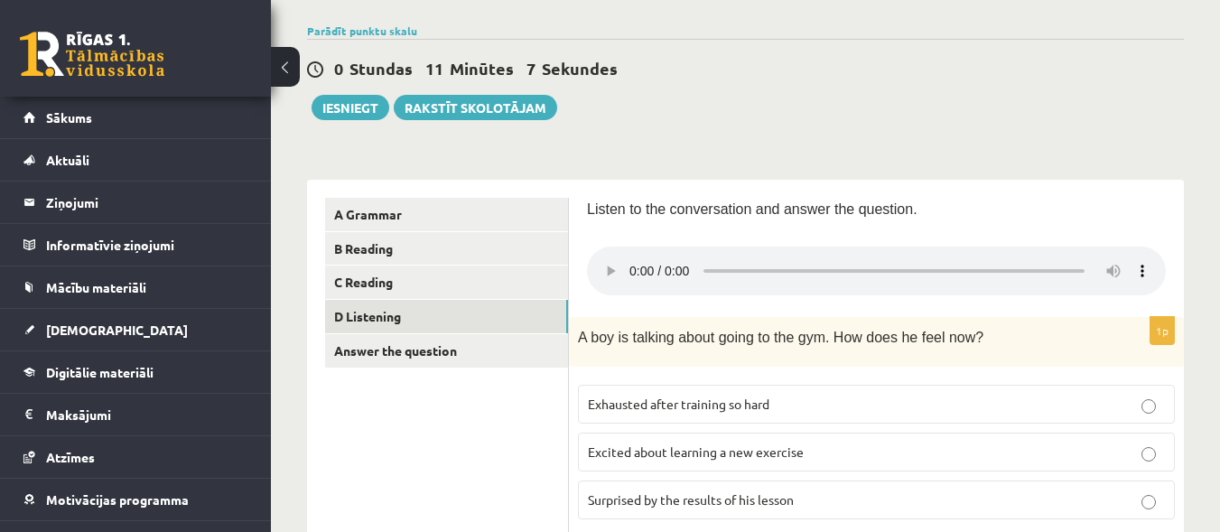
scroll to position [116, 0]
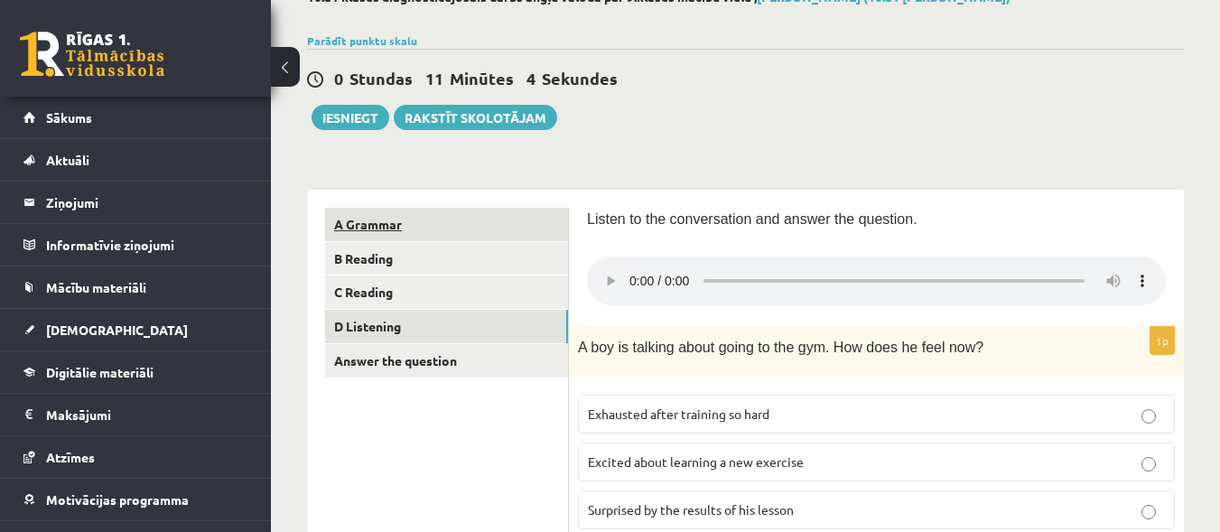
click at [357, 231] on link "A Grammar" at bounding box center [446, 224] width 243 height 33
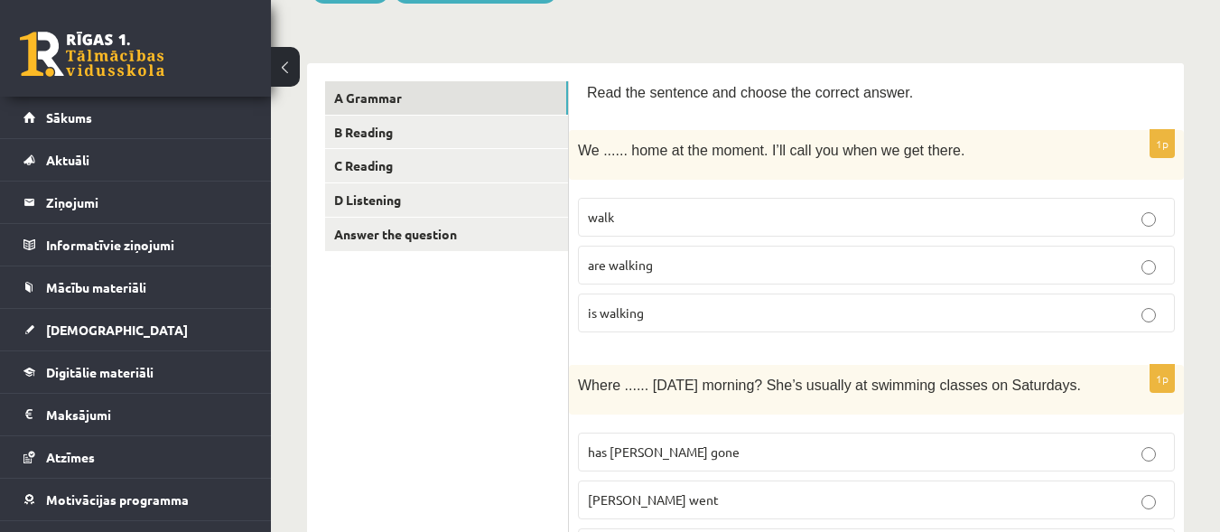
scroll to position [197, 0]
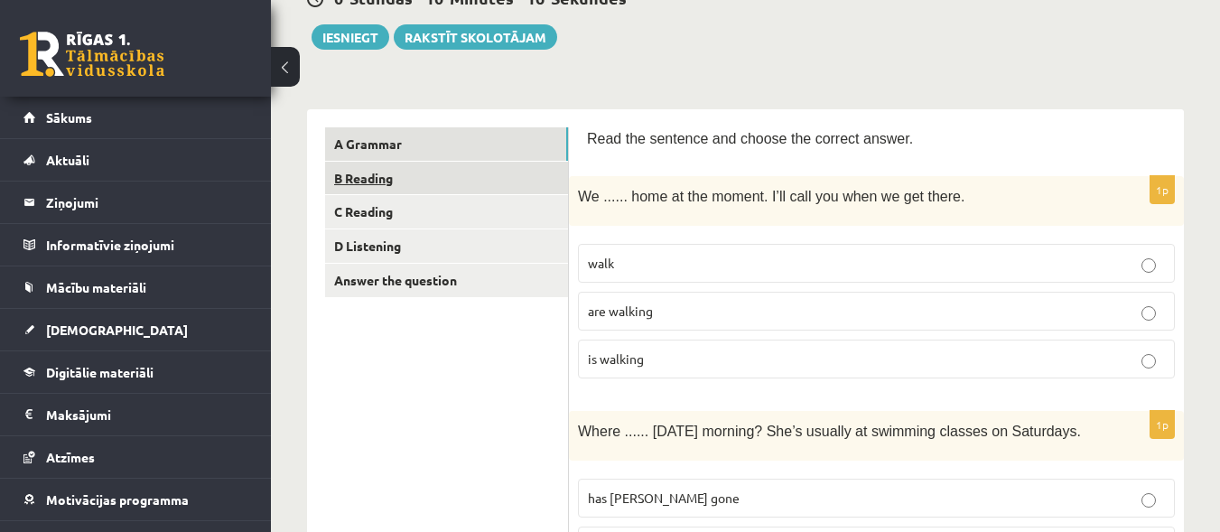
click at [404, 181] on link "B Reading" at bounding box center [446, 178] width 243 height 33
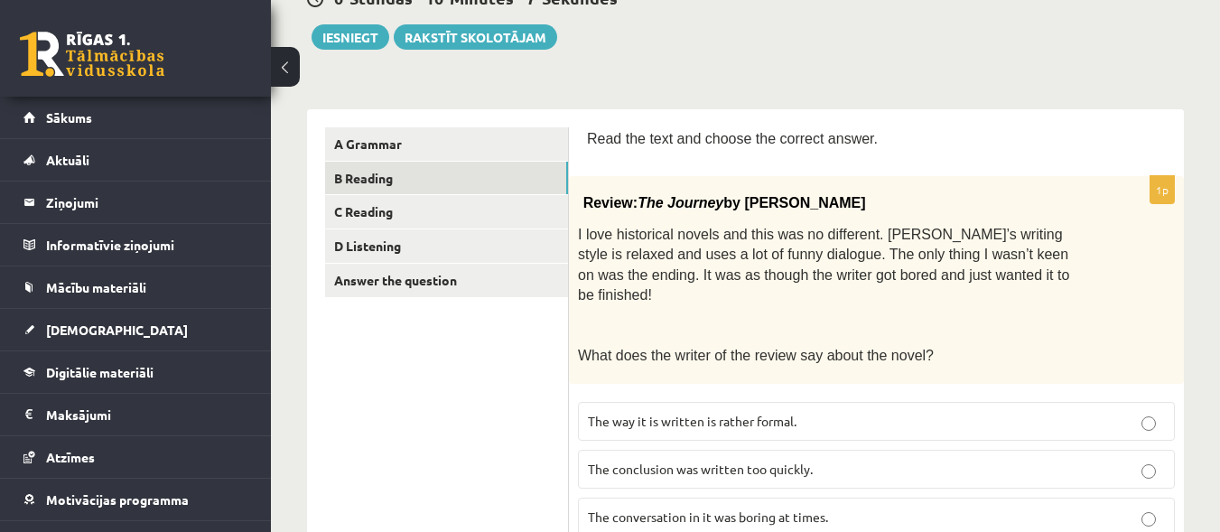
scroll to position [182, 0]
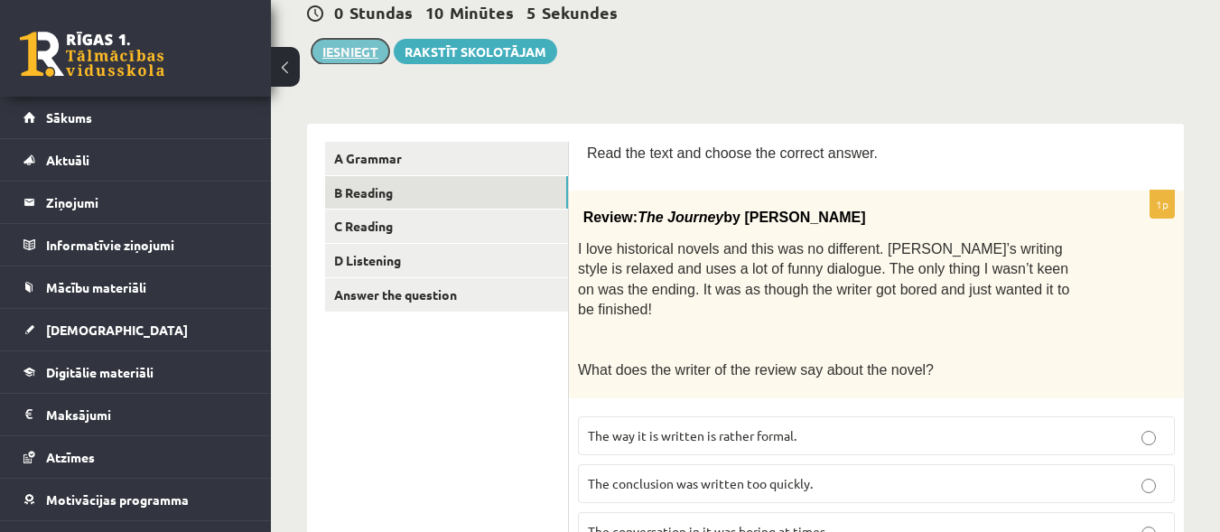
click at [348, 52] on button "Iesniegt" at bounding box center [350, 51] width 78 height 25
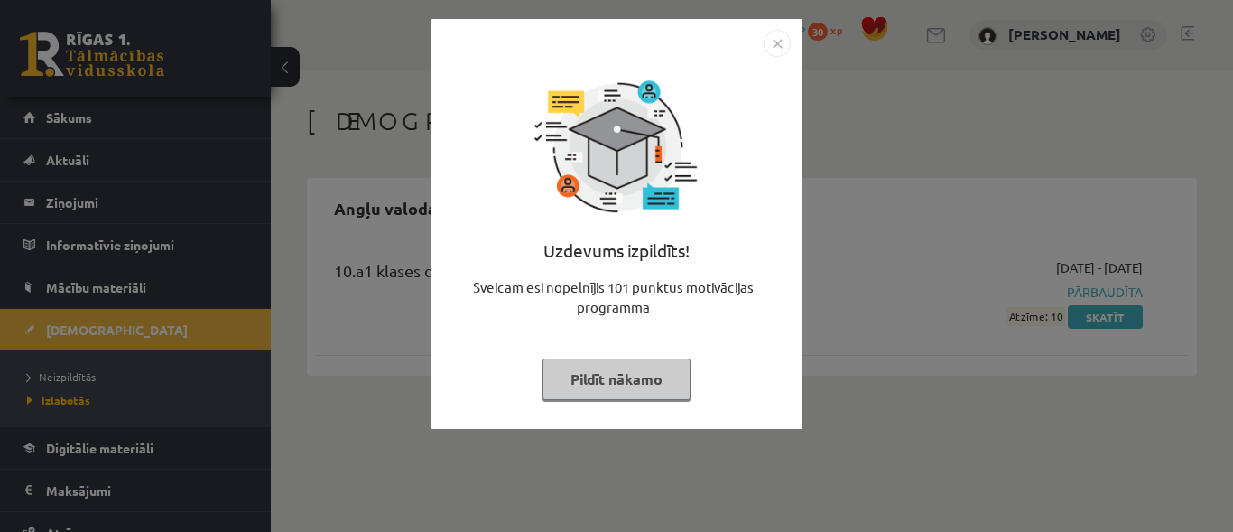
click at [776, 44] on img "Close" at bounding box center [777, 43] width 27 height 27
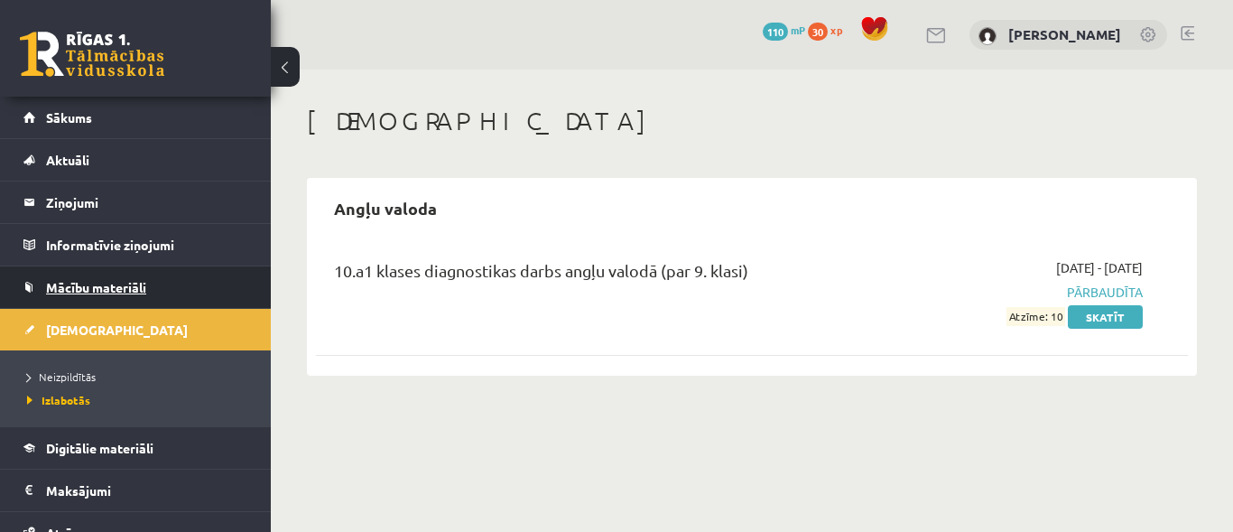
click at [128, 301] on link "Mācību materiāli" at bounding box center [135, 287] width 225 height 42
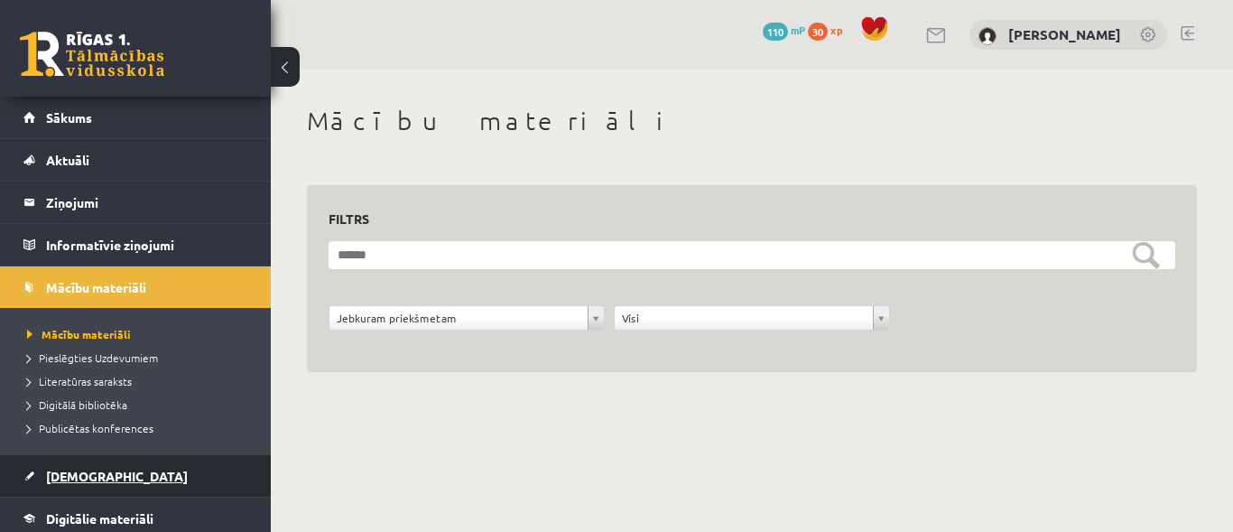
click at [84, 473] on span "[DEMOGRAPHIC_DATA]" at bounding box center [117, 476] width 142 height 16
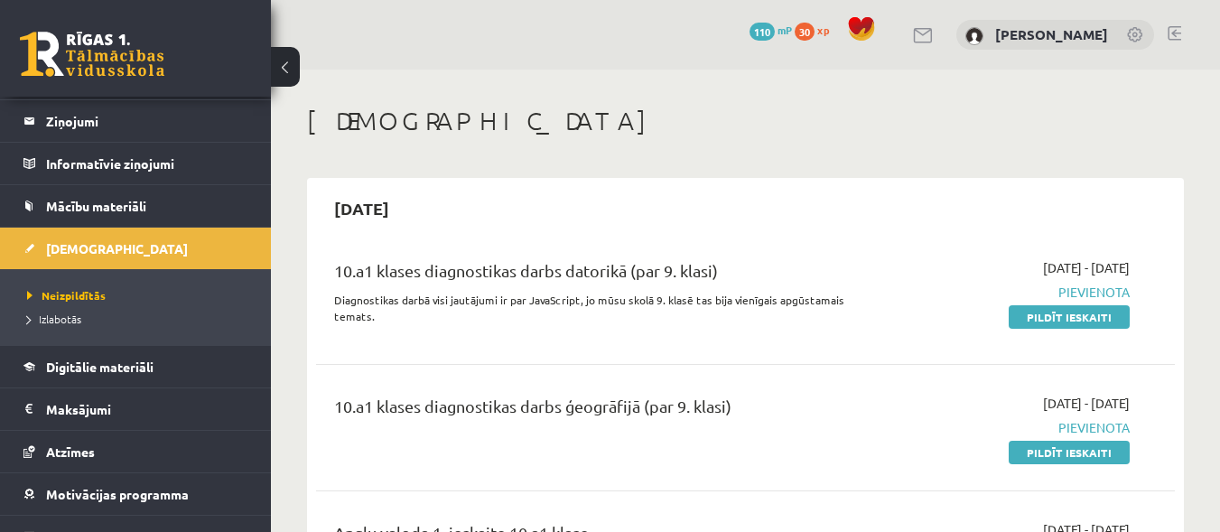
scroll to position [82, 0]
click at [1173, 33] on link at bounding box center [1174, 33] width 14 height 14
